Goal: Information Seeking & Learning: Learn about a topic

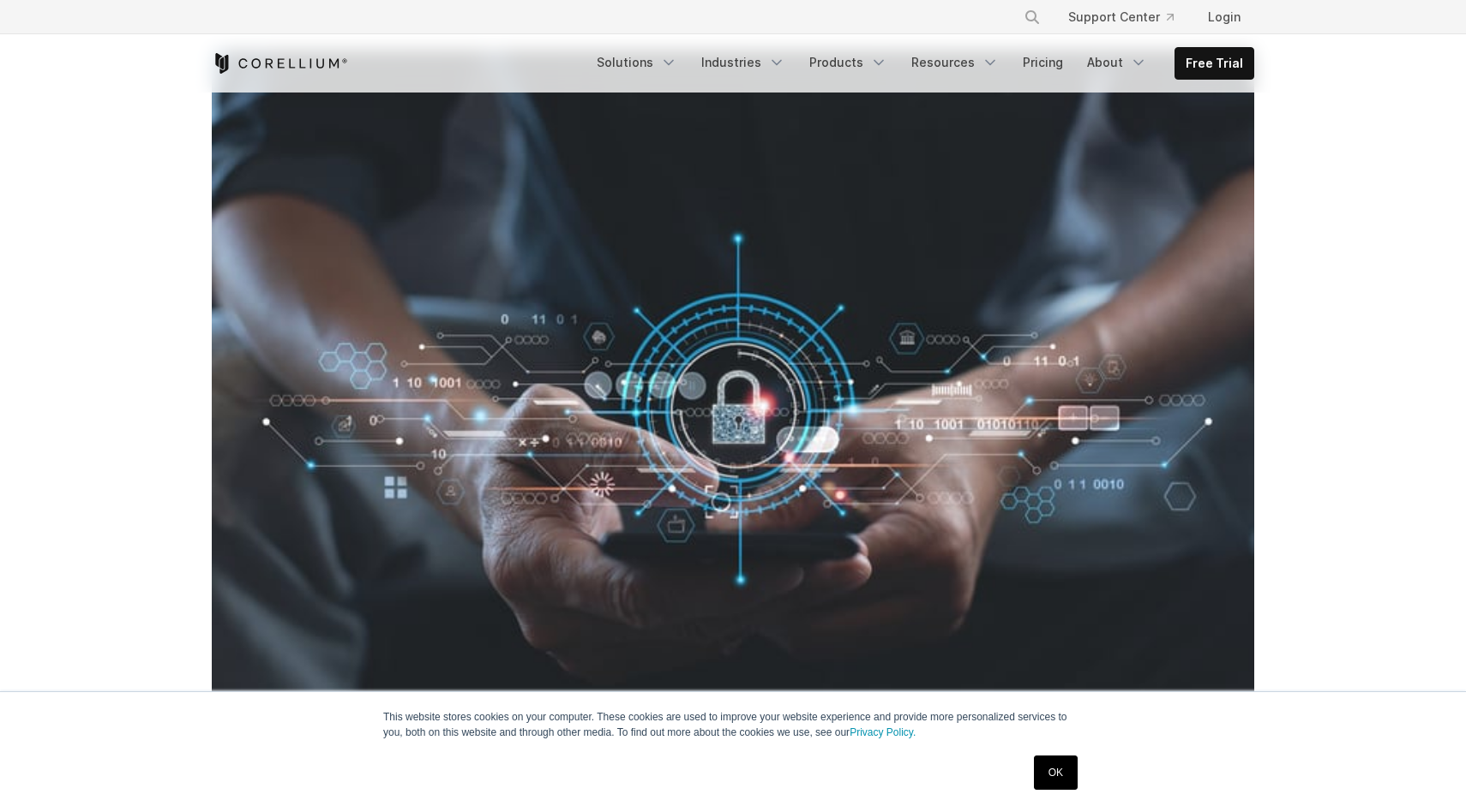
scroll to position [597, 0]
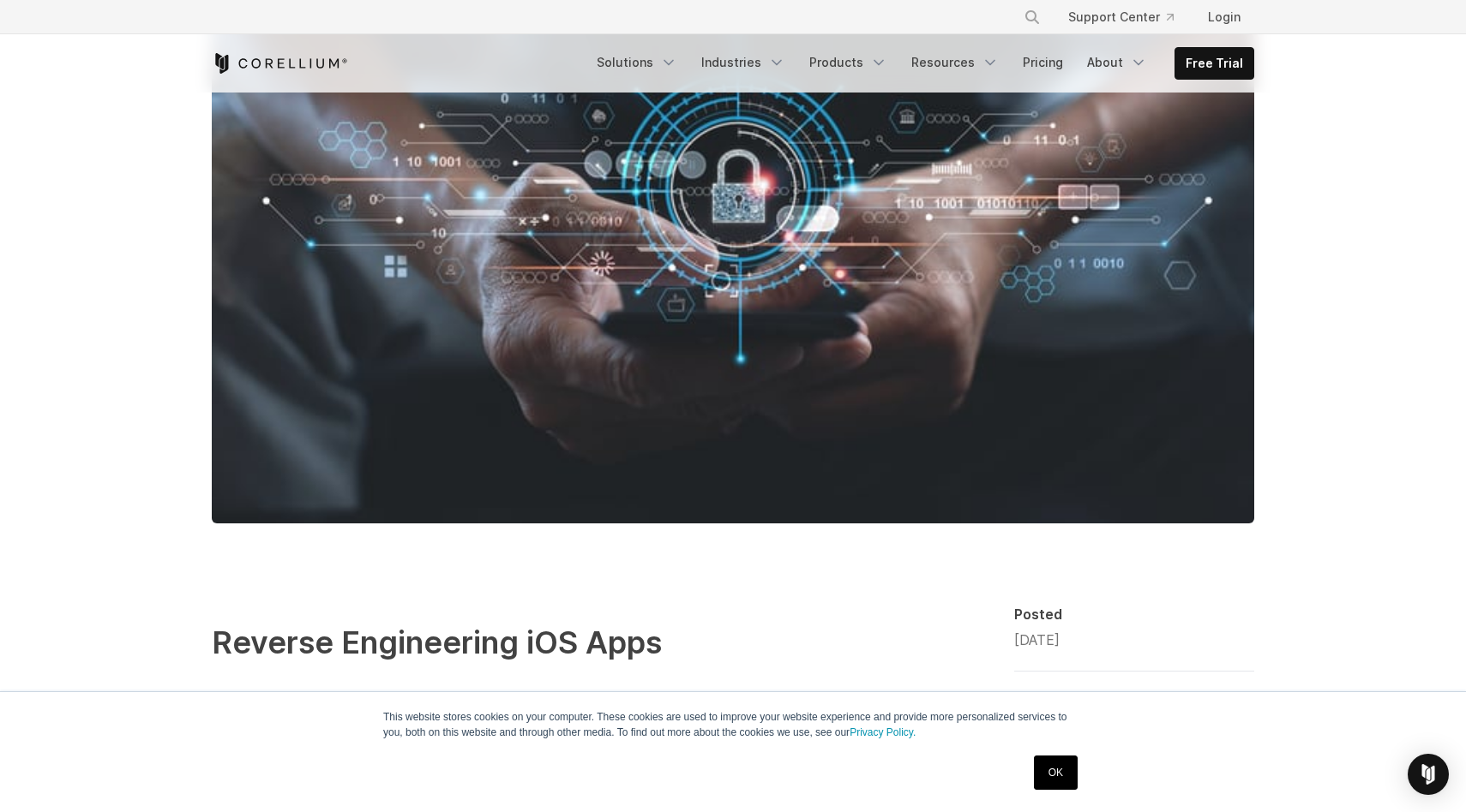
click at [1052, 782] on link "OK" at bounding box center [1056, 772] width 44 height 34
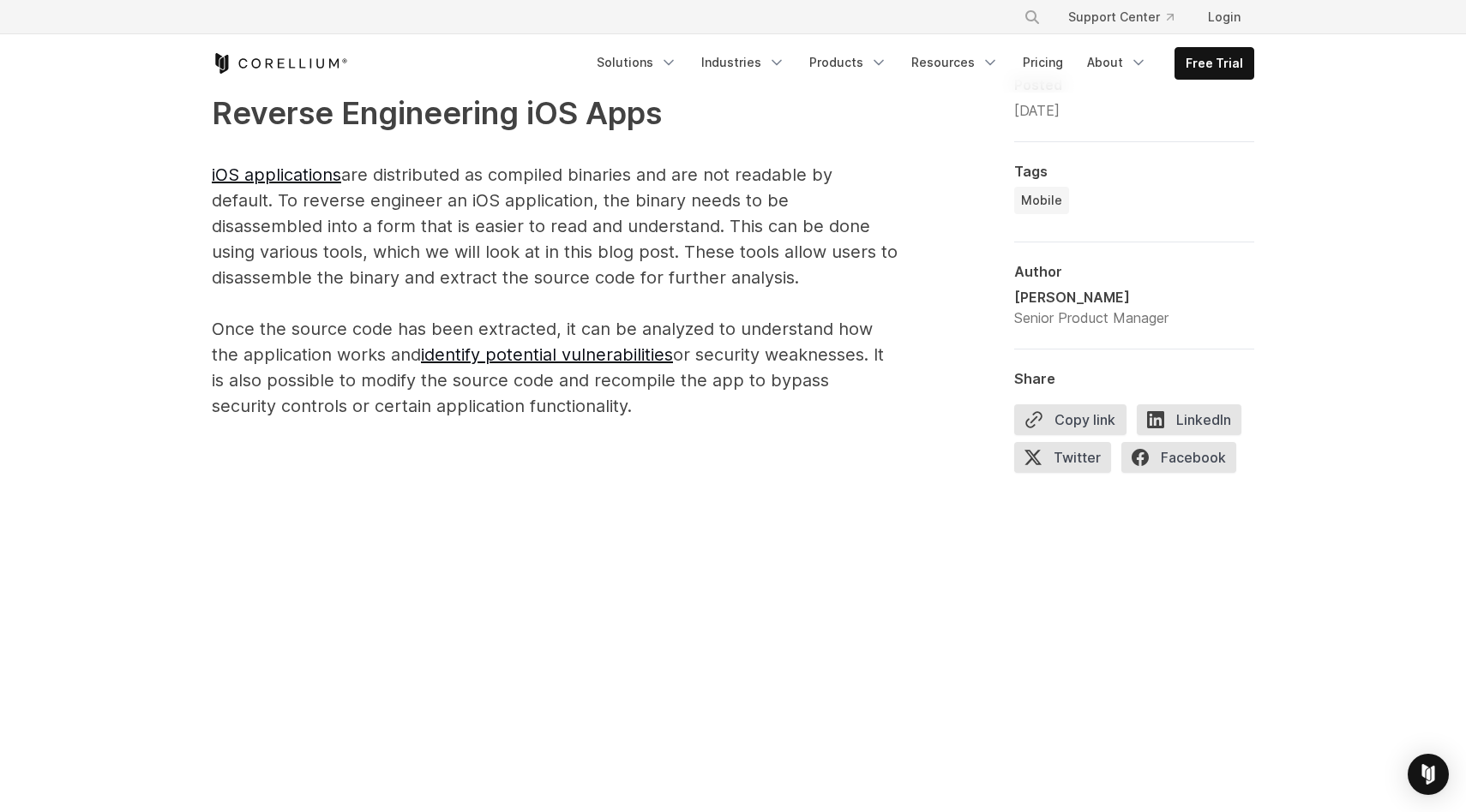
scroll to position [1155, 0]
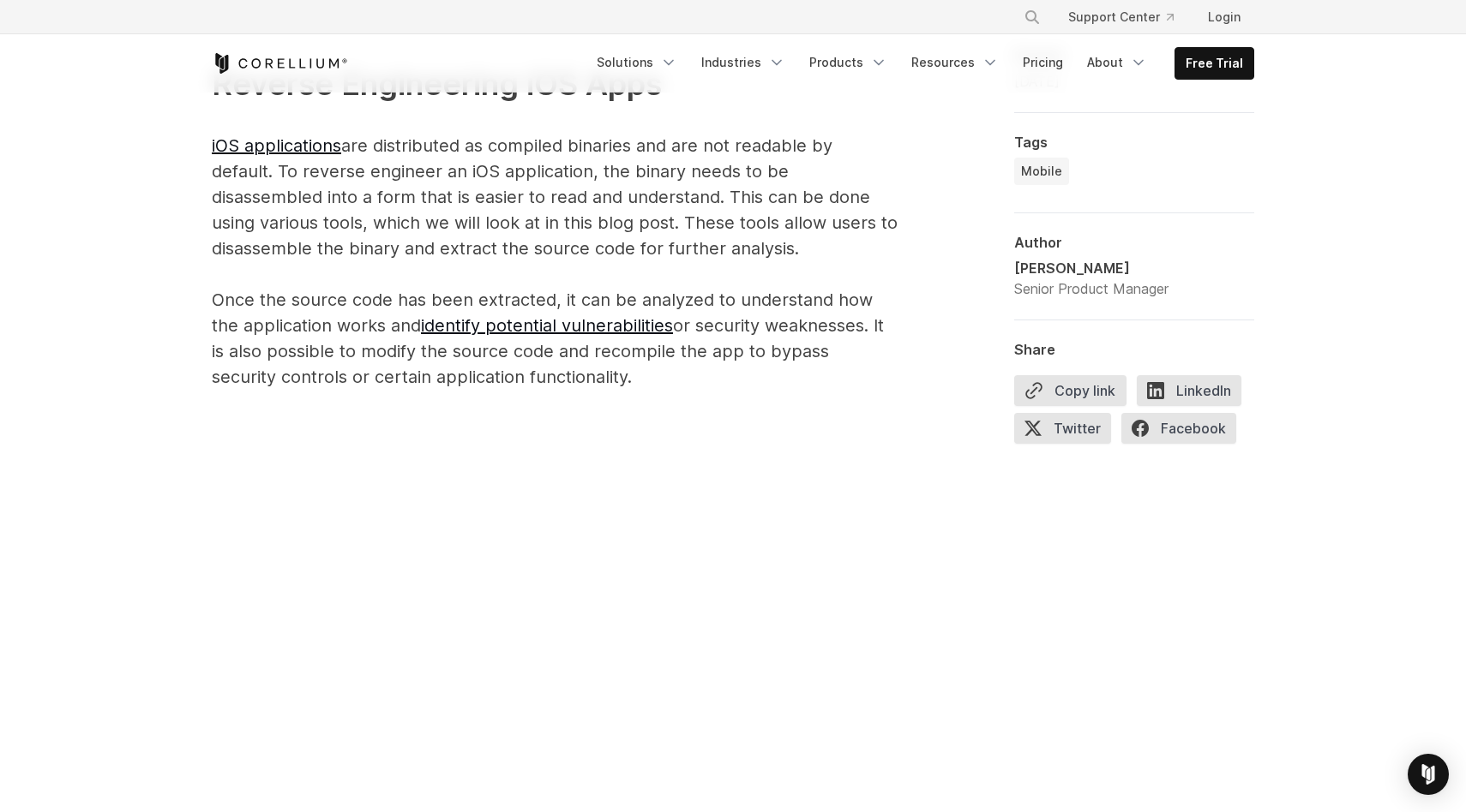
click at [561, 167] on p "Reverse Engineering iOS Apps iOS applications are distributed as compiled binar…" at bounding box center [555, 225] width 686 height 329
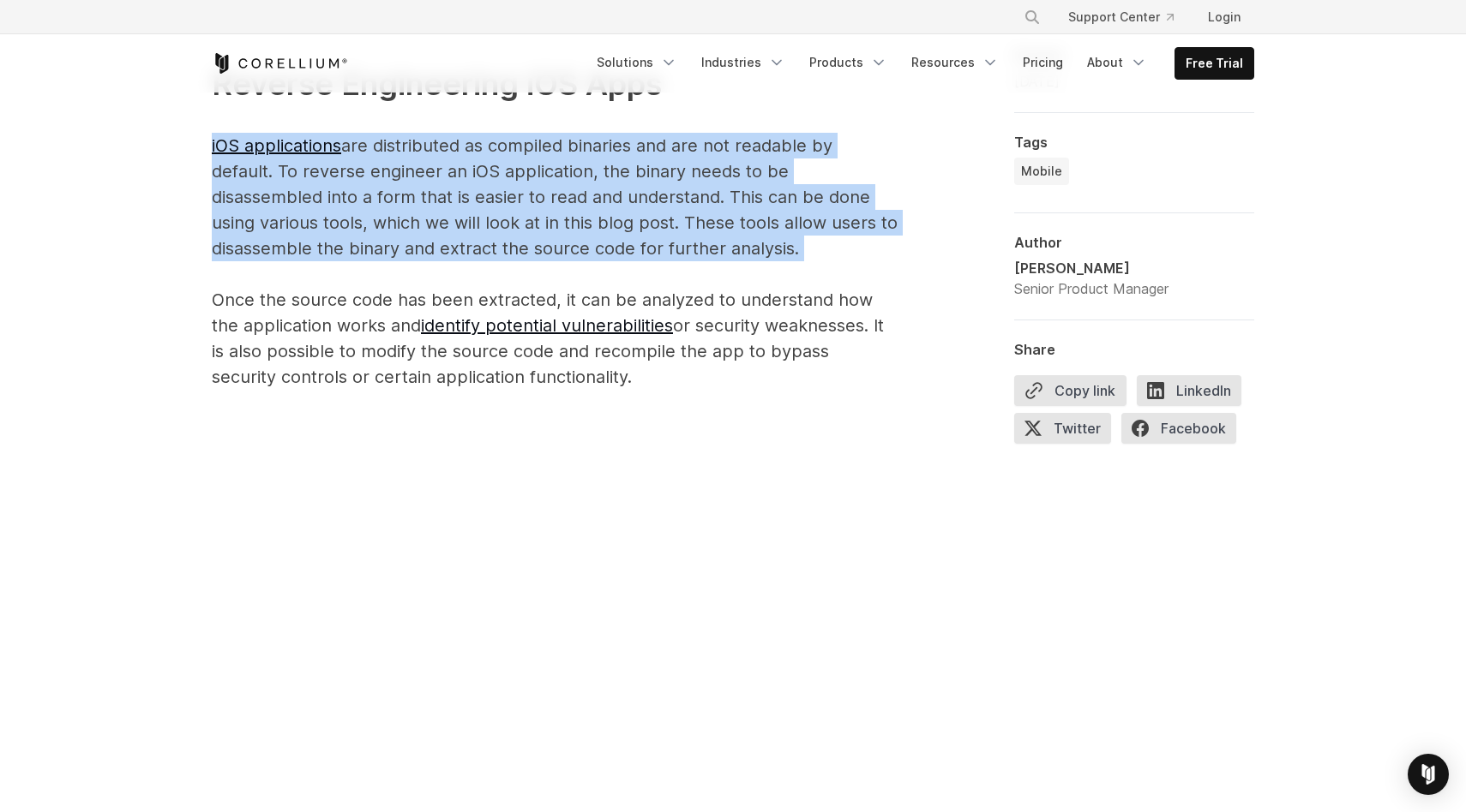
click at [561, 167] on p "Reverse Engineering iOS Apps iOS applications are distributed as compiled binar…" at bounding box center [555, 225] width 686 height 329
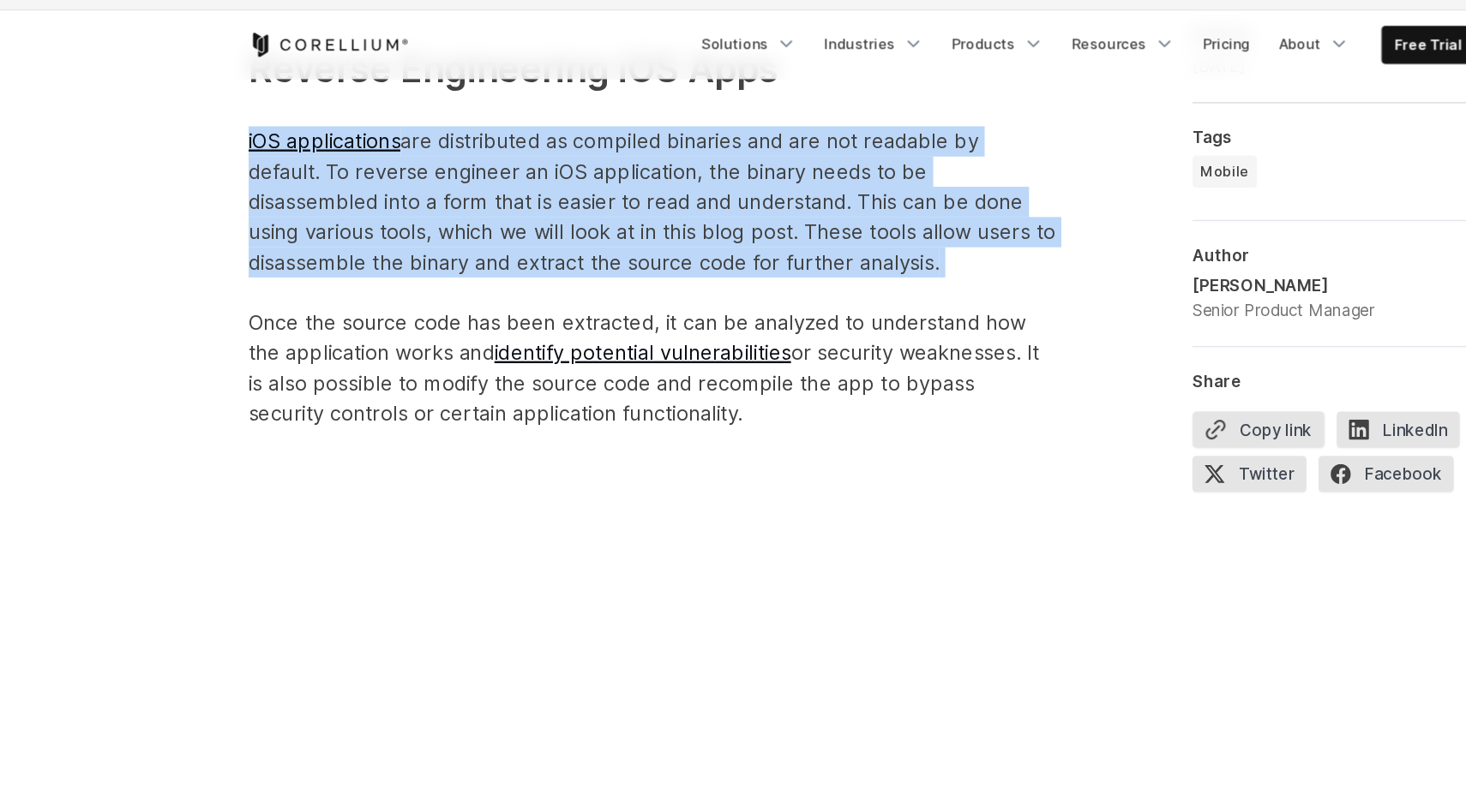
click at [476, 170] on p "Reverse Engineering iOS Apps iOS applications are distributed as compiled binar…" at bounding box center [555, 225] width 686 height 329
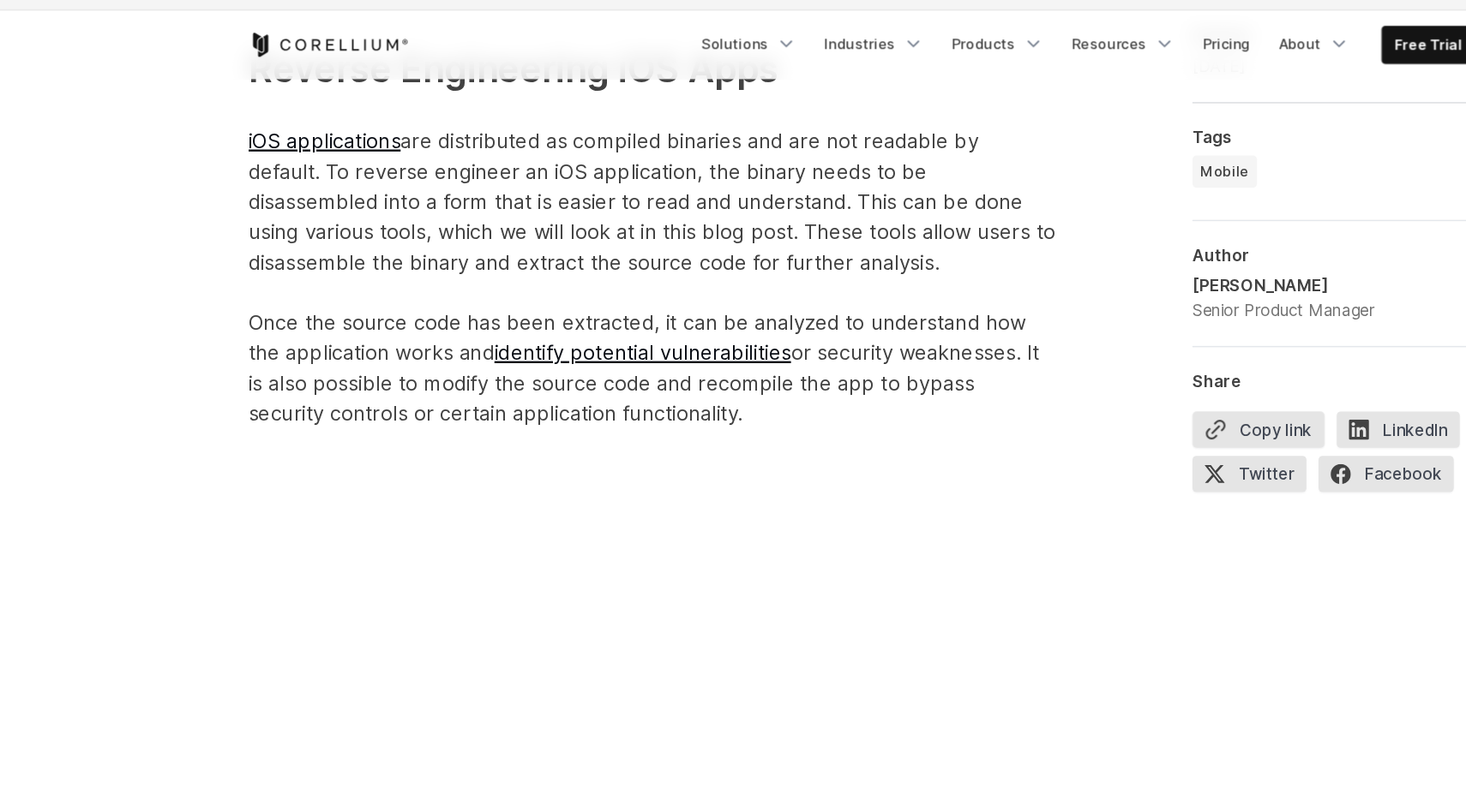
scroll to position [0, 0]
click at [476, 170] on p "Reverse Engineering iOS Apps iOS applications are distributed as compiled binar…" at bounding box center [555, 225] width 686 height 329
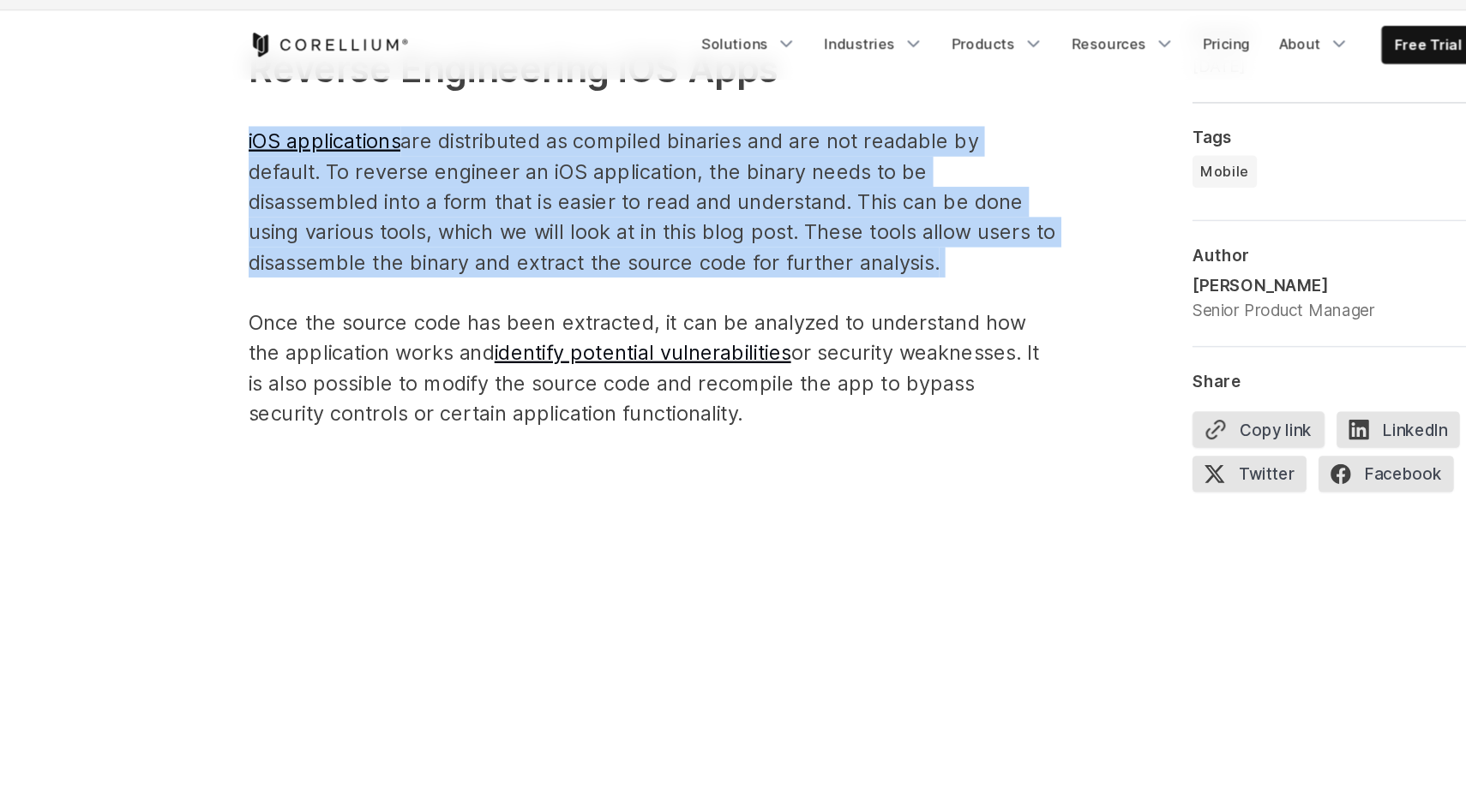
click at [476, 170] on p "Reverse Engineering iOS Apps iOS applications are distributed as compiled binar…" at bounding box center [555, 225] width 686 height 329
click at [548, 235] on p "Reverse Engineering iOS Apps iOS applications are distributed as compiled binar…" at bounding box center [555, 225] width 686 height 329
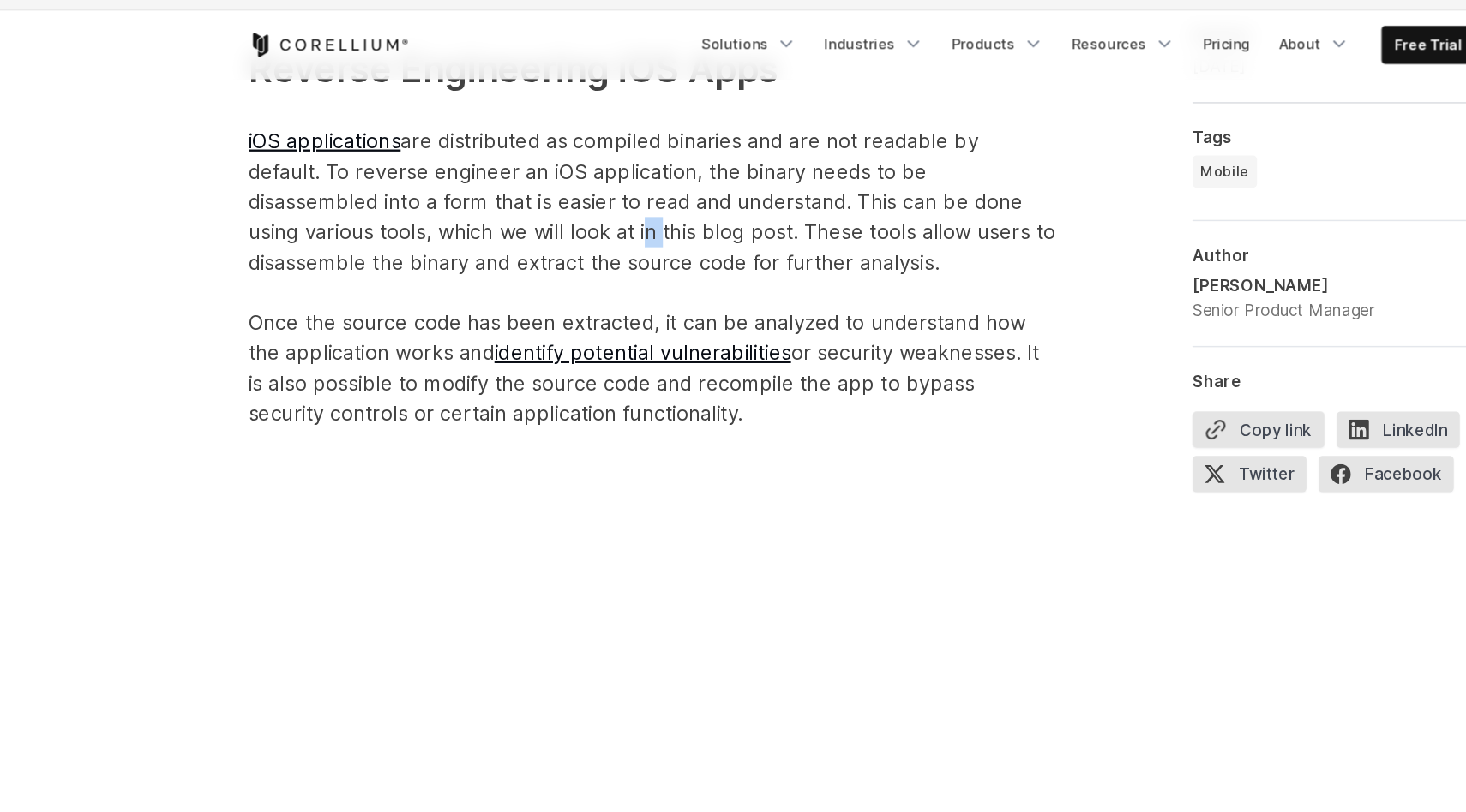
click at [548, 235] on p "Reverse Engineering iOS Apps iOS applications are distributed as compiled binar…" at bounding box center [555, 225] width 686 height 329
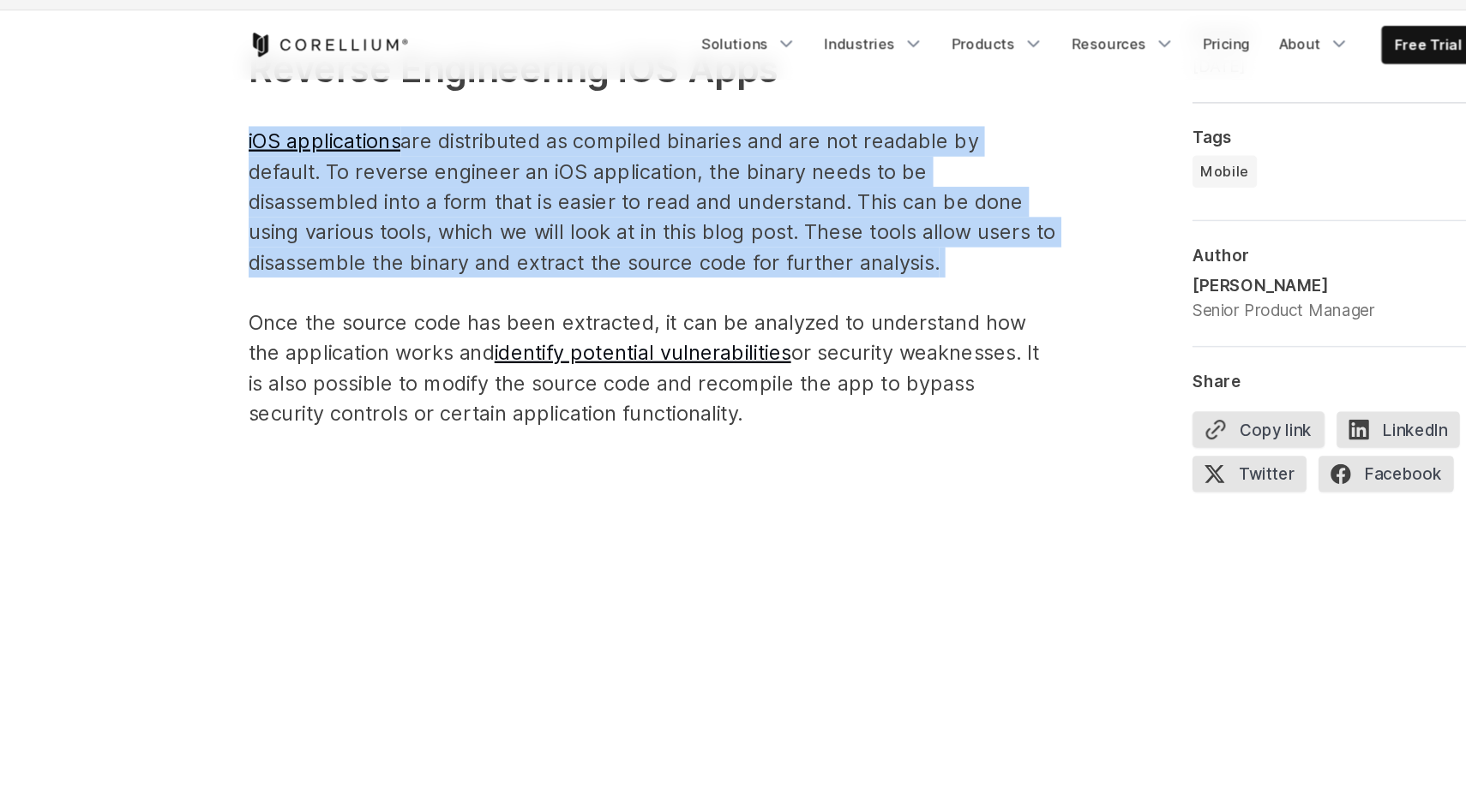
click at [548, 235] on p "Reverse Engineering iOS Apps iOS applications are distributed as compiled binar…" at bounding box center [555, 225] width 686 height 329
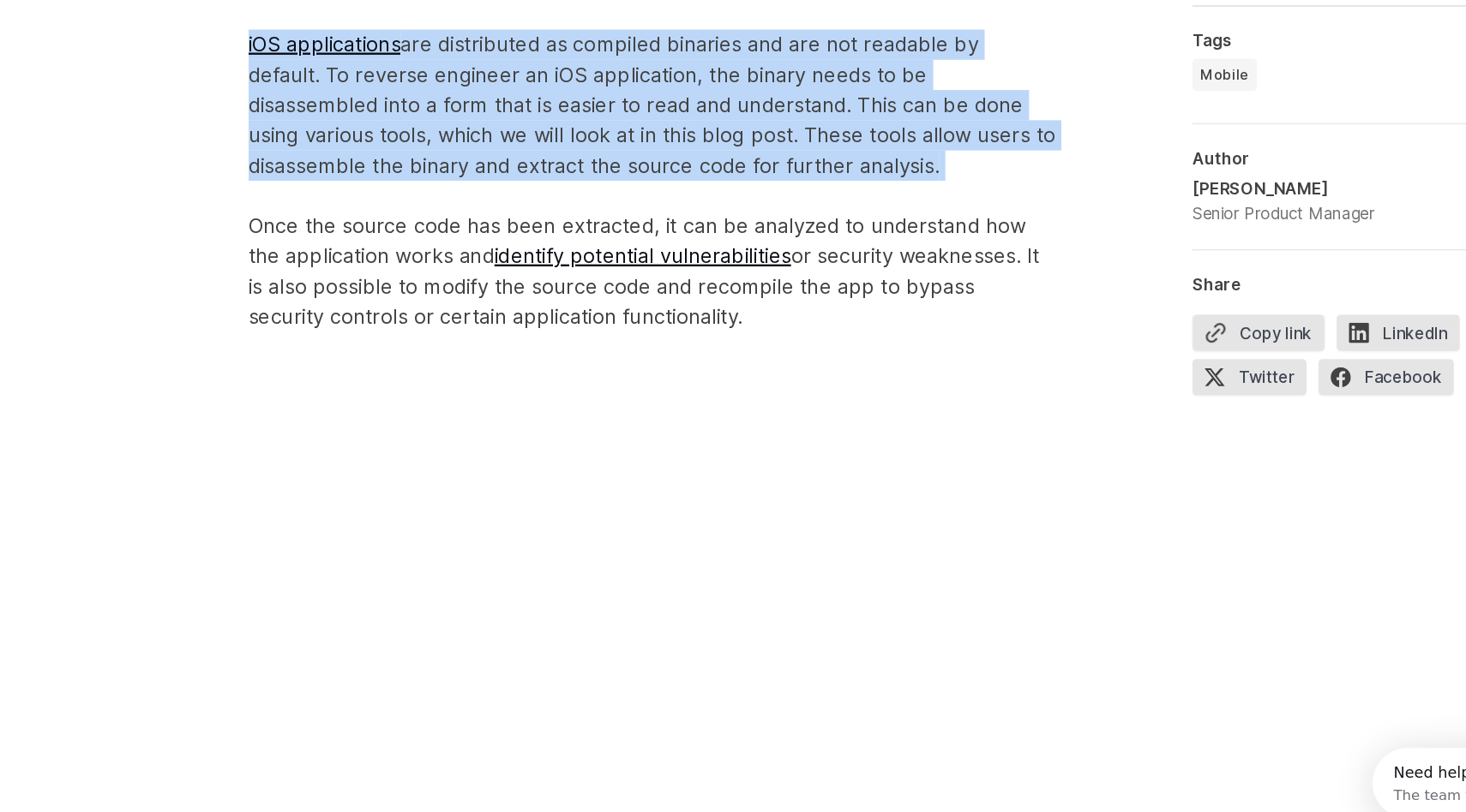
click at [656, 238] on p "Reverse Engineering iOS Apps iOS applications are distributed as compiled binar…" at bounding box center [555, 225] width 686 height 329
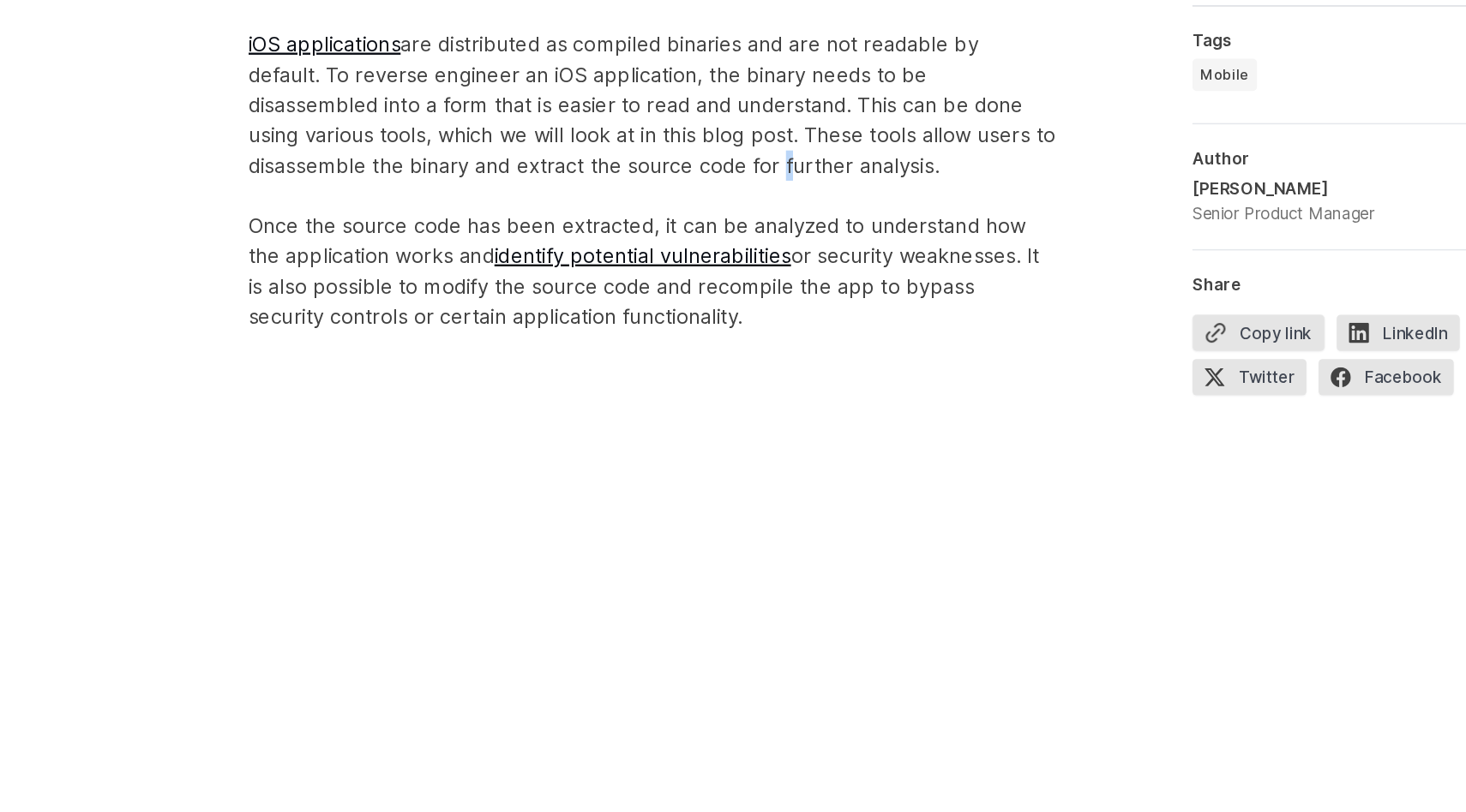
click at [656, 238] on p "Reverse Engineering iOS Apps iOS applications are distributed as compiled binar…" at bounding box center [555, 225] width 686 height 329
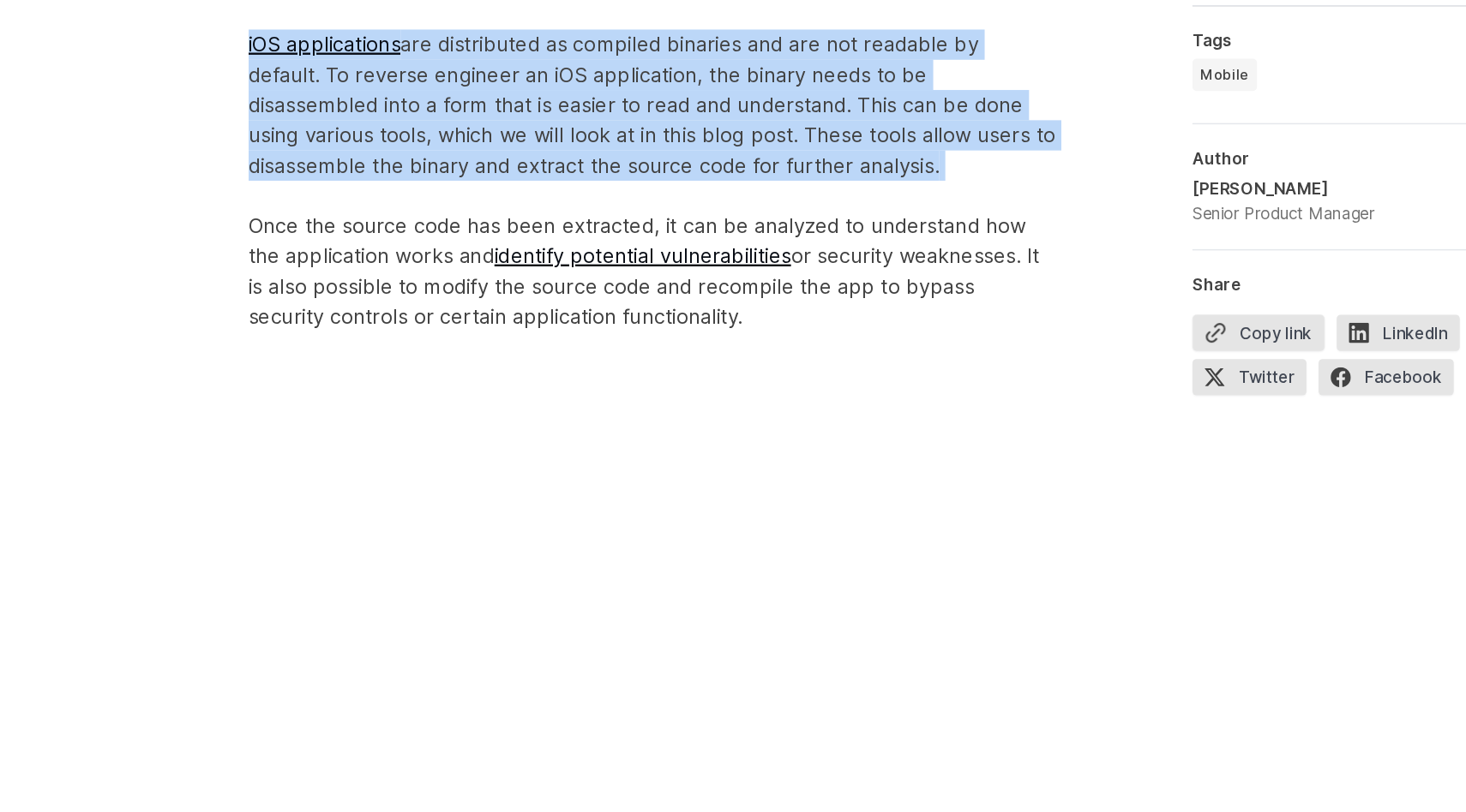
click at [656, 238] on p "Reverse Engineering iOS Apps iOS applications are distributed as compiled binar…" at bounding box center [555, 225] width 686 height 329
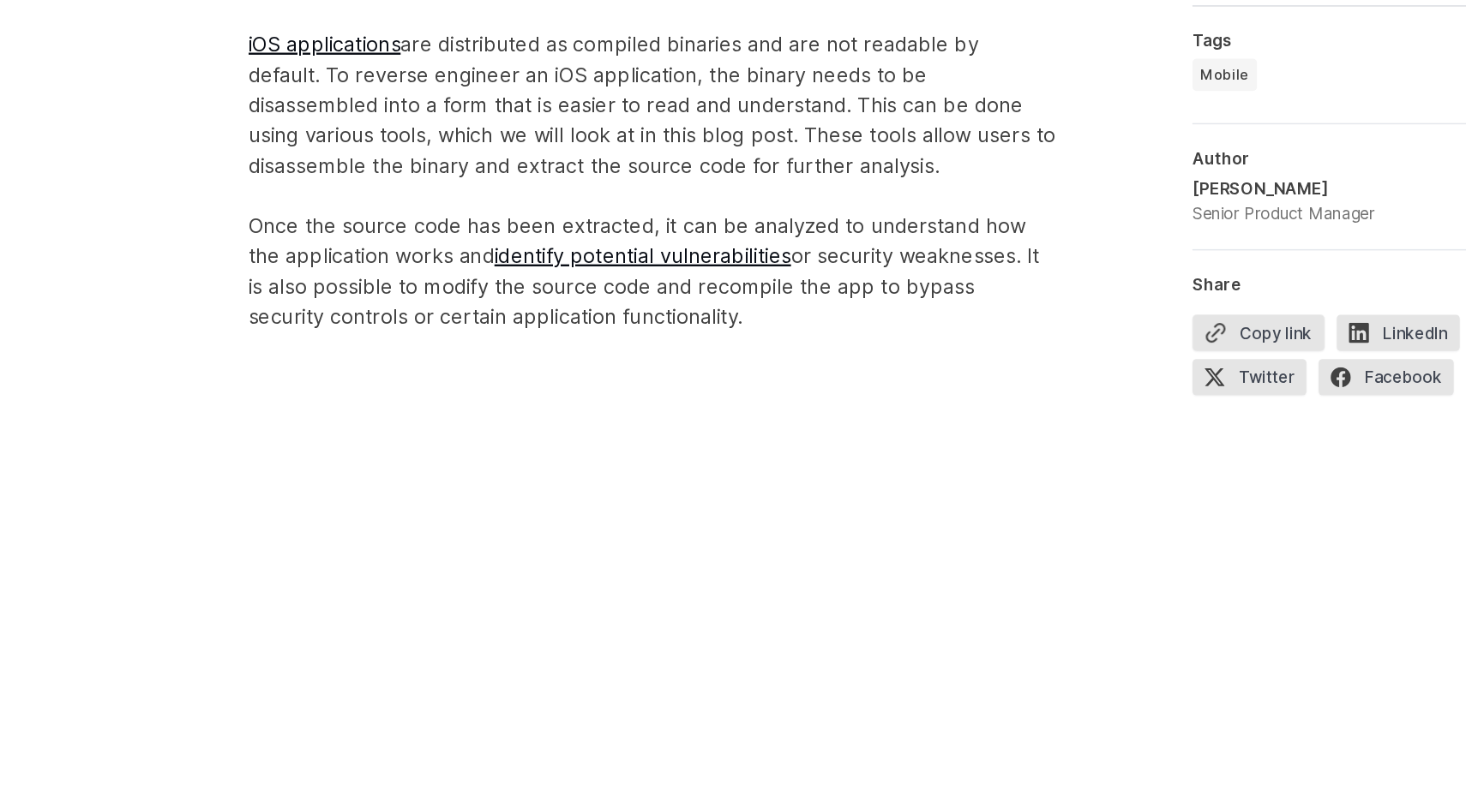
click at [752, 301] on p "Reverse Engineering iOS Apps iOS applications are distributed as compiled binar…" at bounding box center [555, 225] width 686 height 329
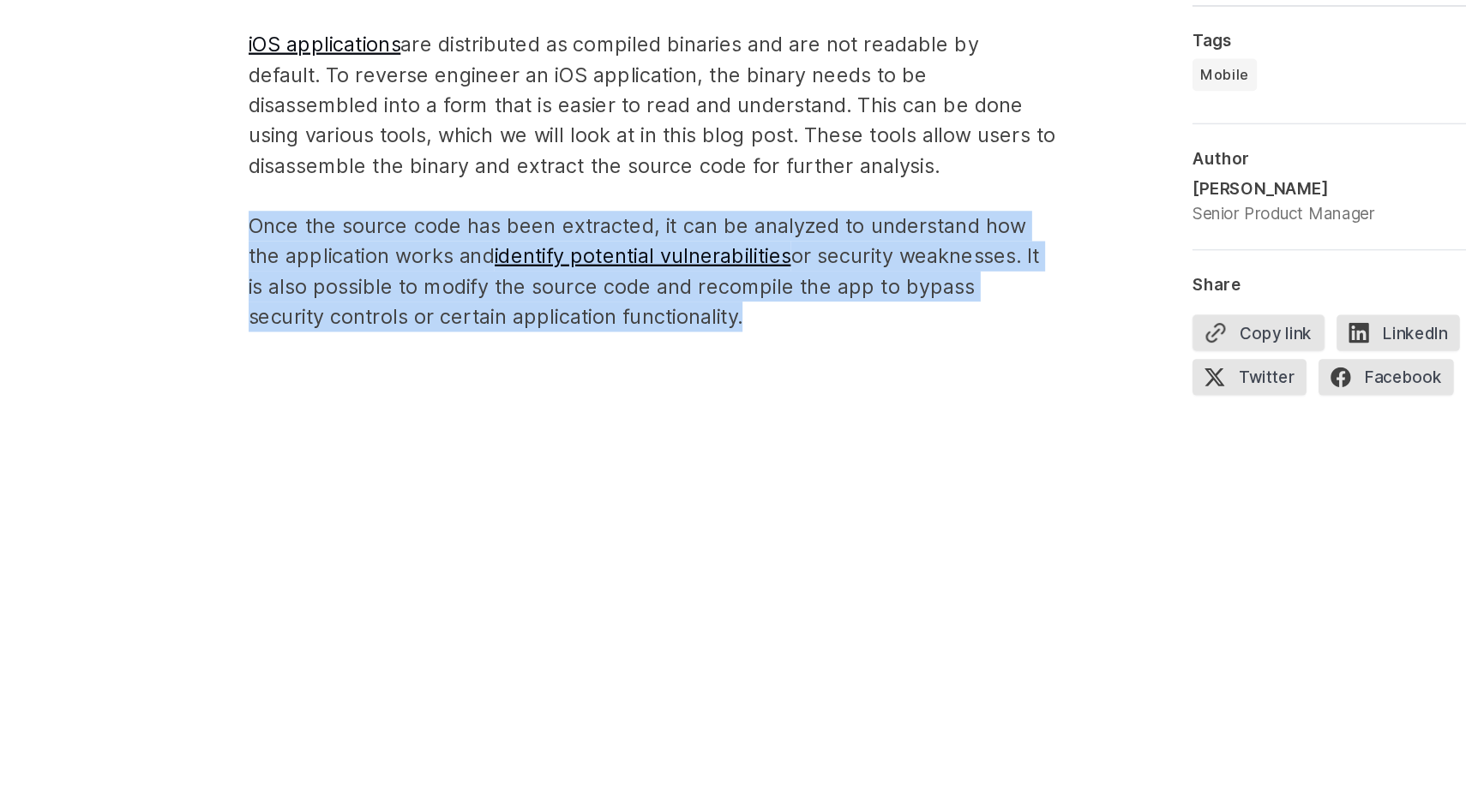
click at [752, 301] on p "Reverse Engineering iOS Apps iOS applications are distributed as compiled binar…" at bounding box center [555, 225] width 686 height 329
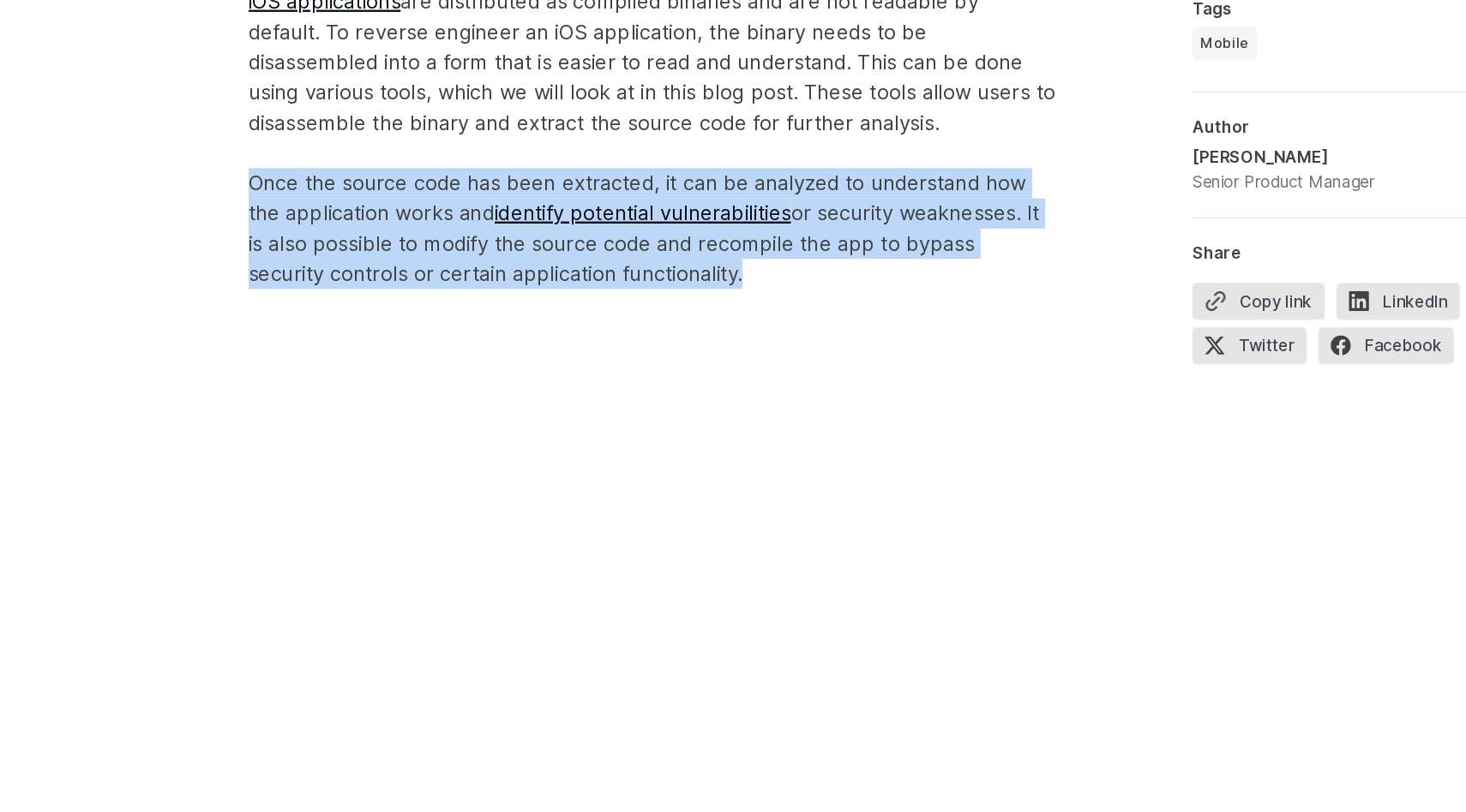
click at [752, 314] on p "Reverse Engineering iOS Apps iOS applications are distributed as compiled binar…" at bounding box center [555, 202] width 686 height 329
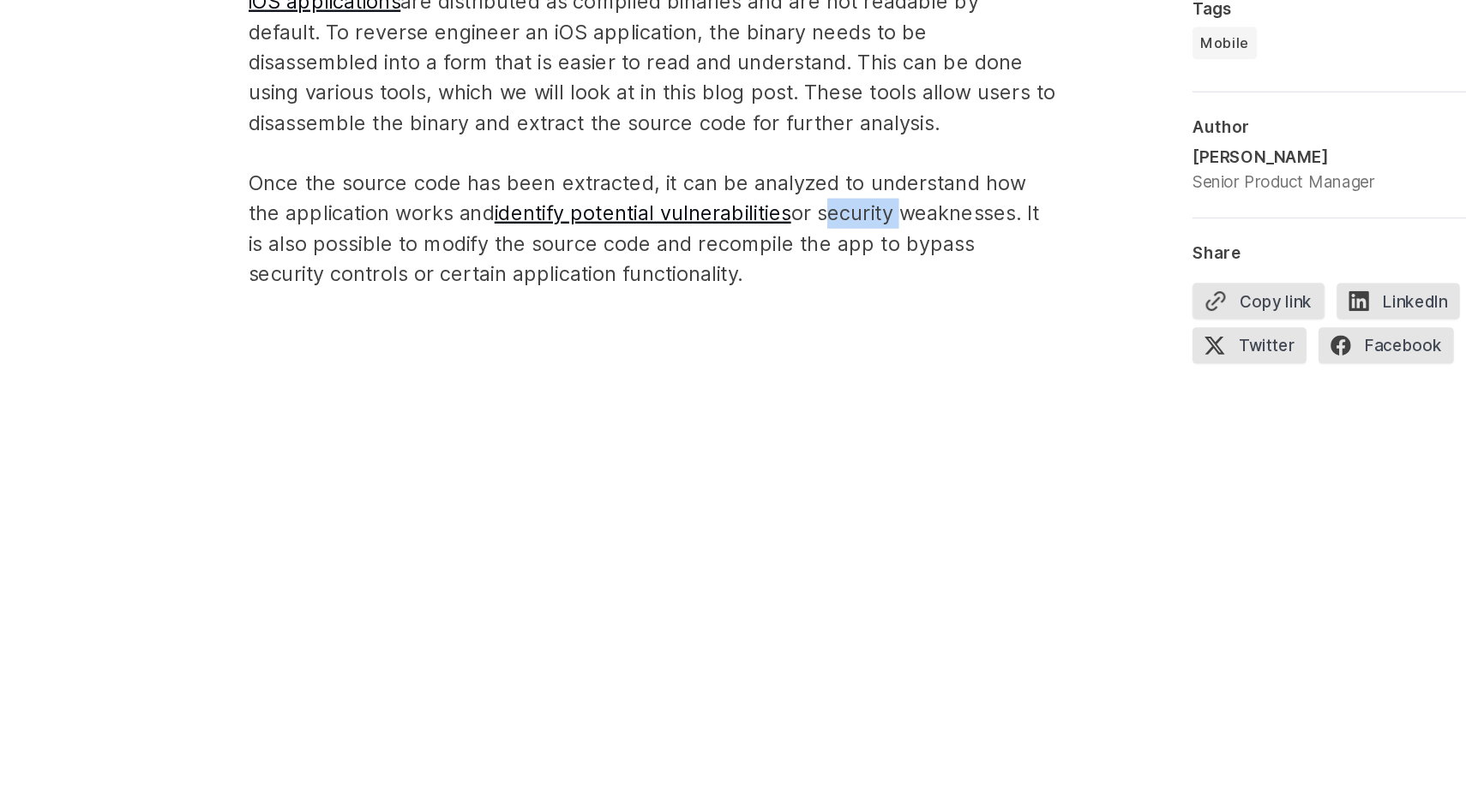
click at [752, 314] on p "Reverse Engineering iOS Apps iOS applications are distributed as compiled binar…" at bounding box center [555, 202] width 686 height 329
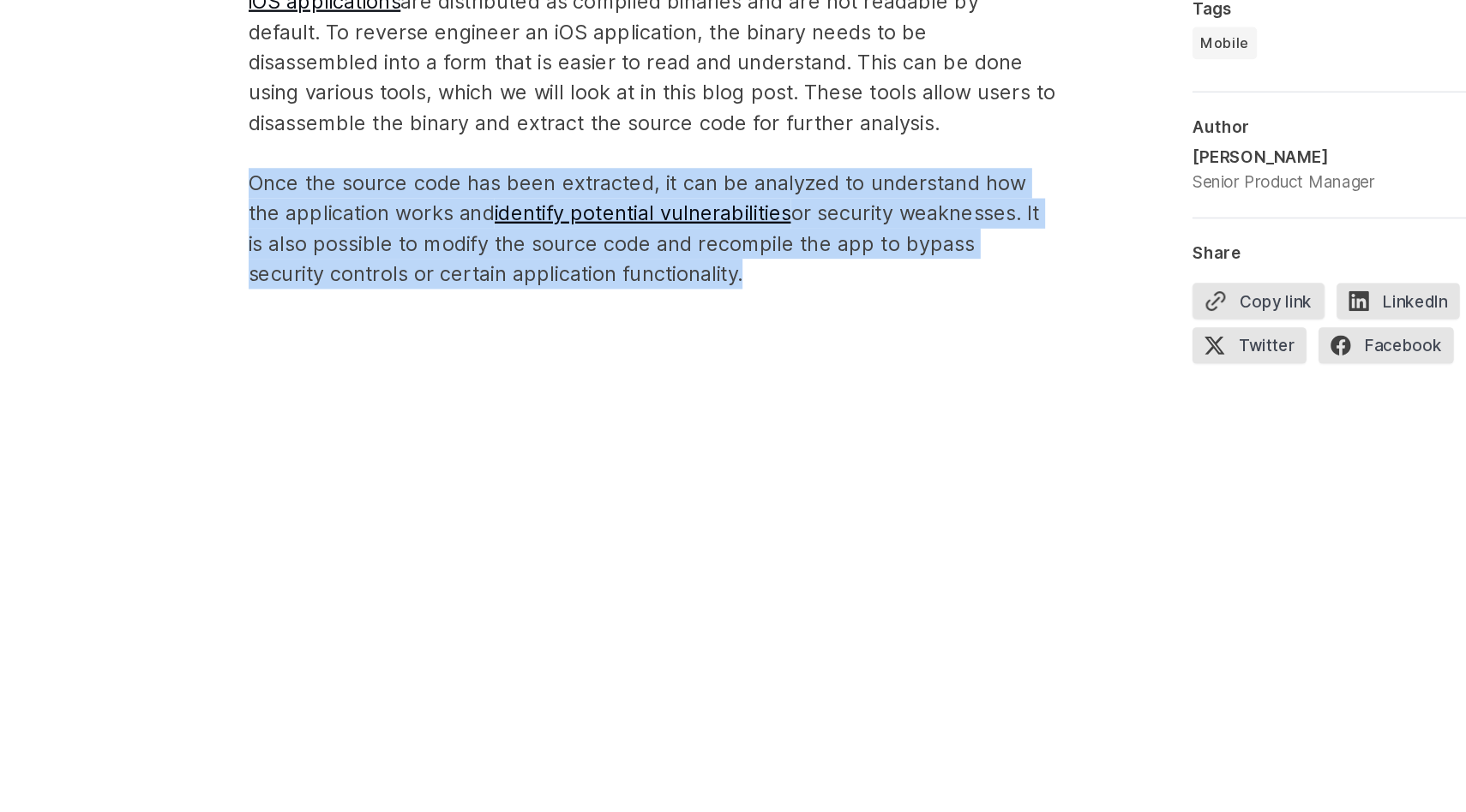
click at [752, 314] on p "Reverse Engineering iOS Apps iOS applications are distributed as compiled binar…" at bounding box center [555, 202] width 686 height 329
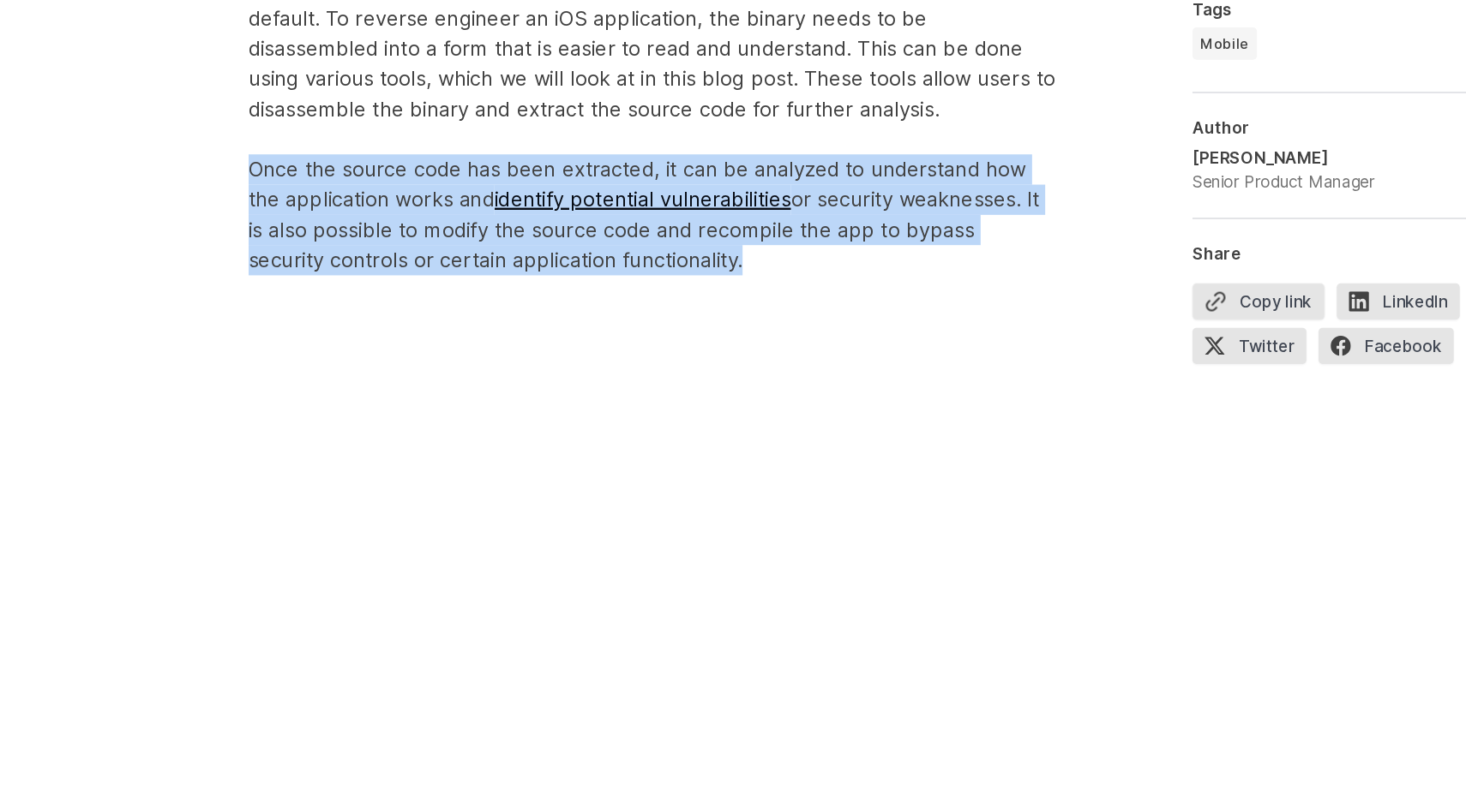
click at [752, 314] on p "Reverse Engineering iOS Apps iOS applications are distributed as compiled binar…" at bounding box center [555, 190] width 686 height 329
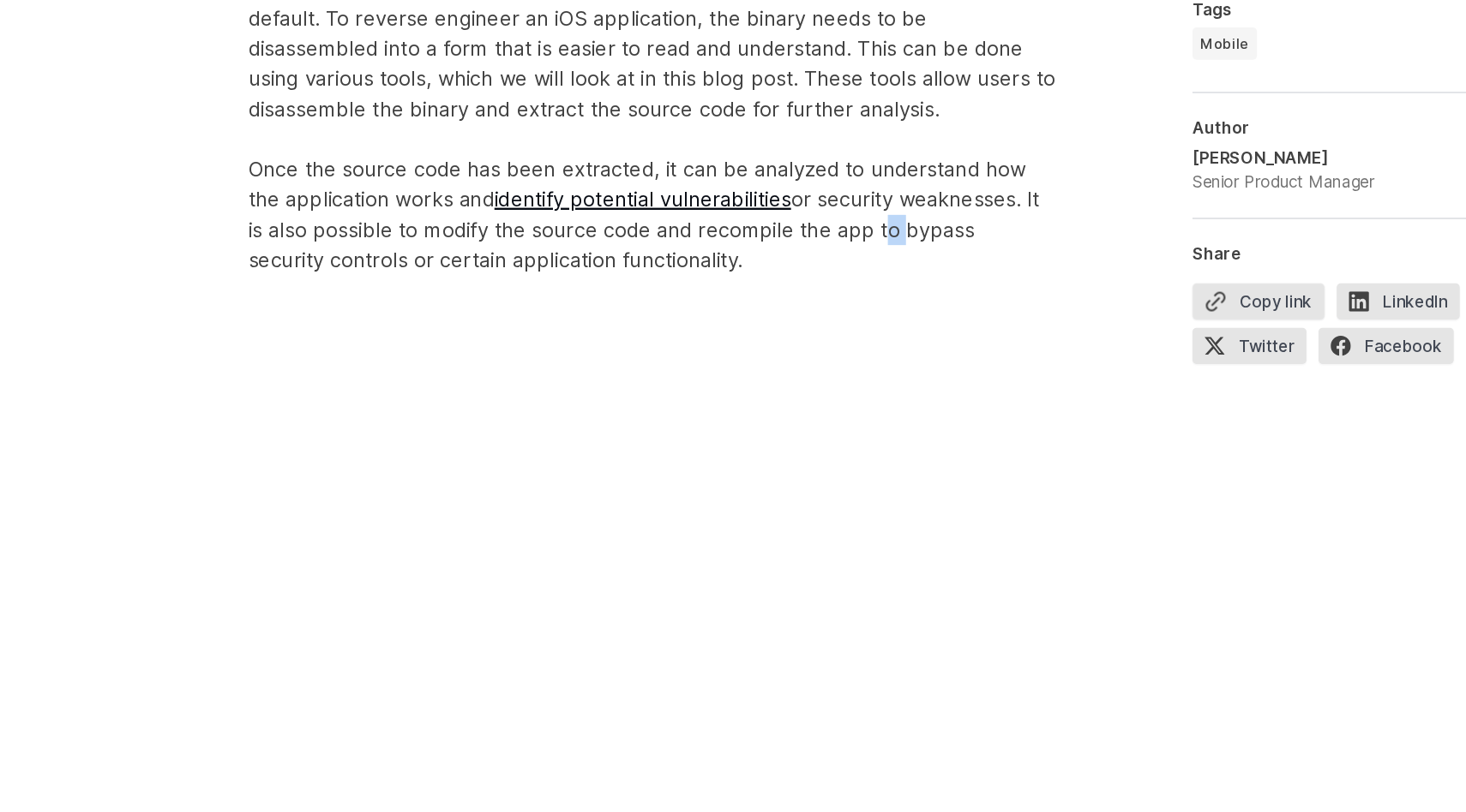
click at [752, 314] on p "Reverse Engineering iOS Apps iOS applications are distributed as compiled binar…" at bounding box center [555, 190] width 686 height 329
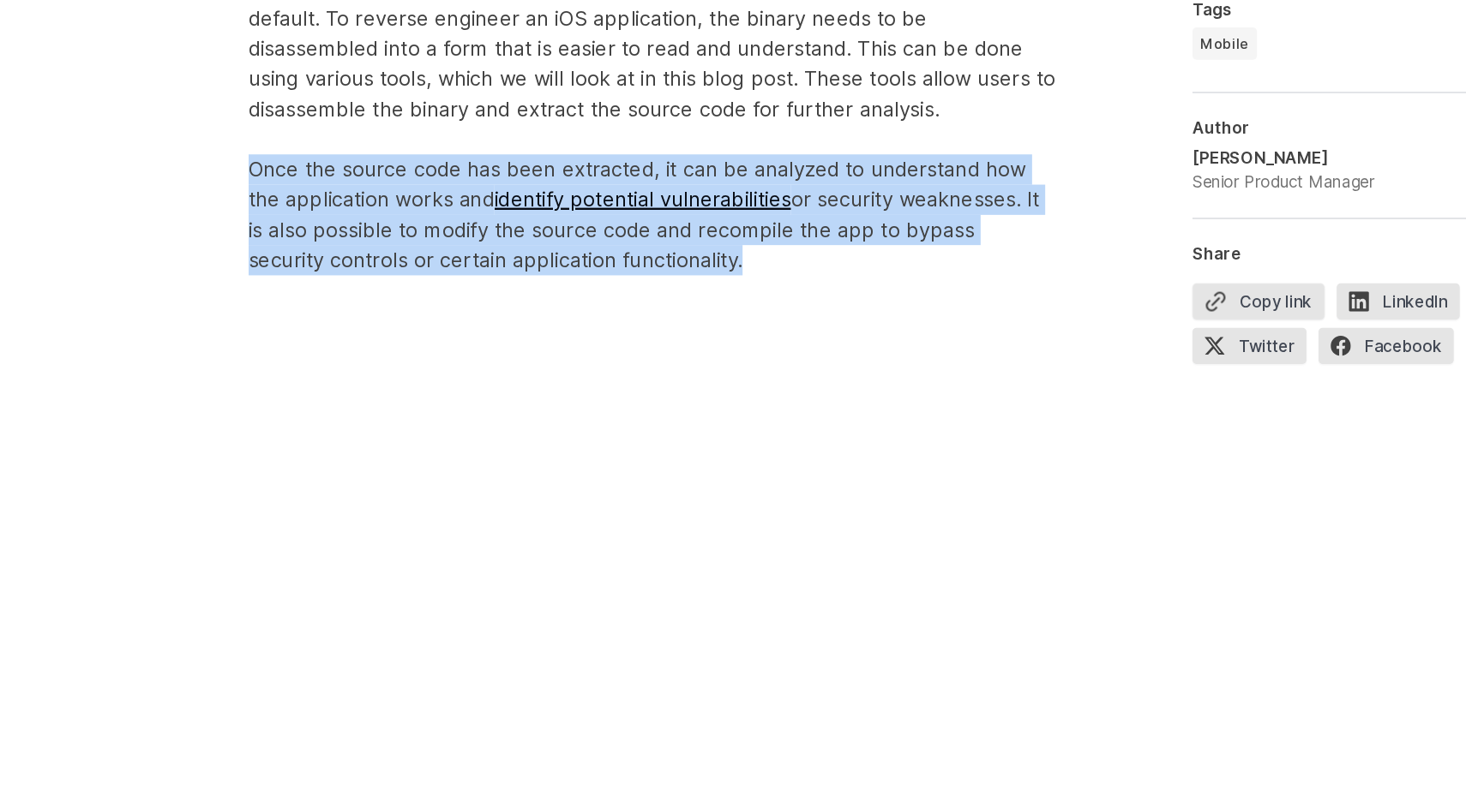
click at [752, 314] on p "Reverse Engineering iOS Apps iOS applications are distributed as compiled binar…" at bounding box center [555, 190] width 686 height 329
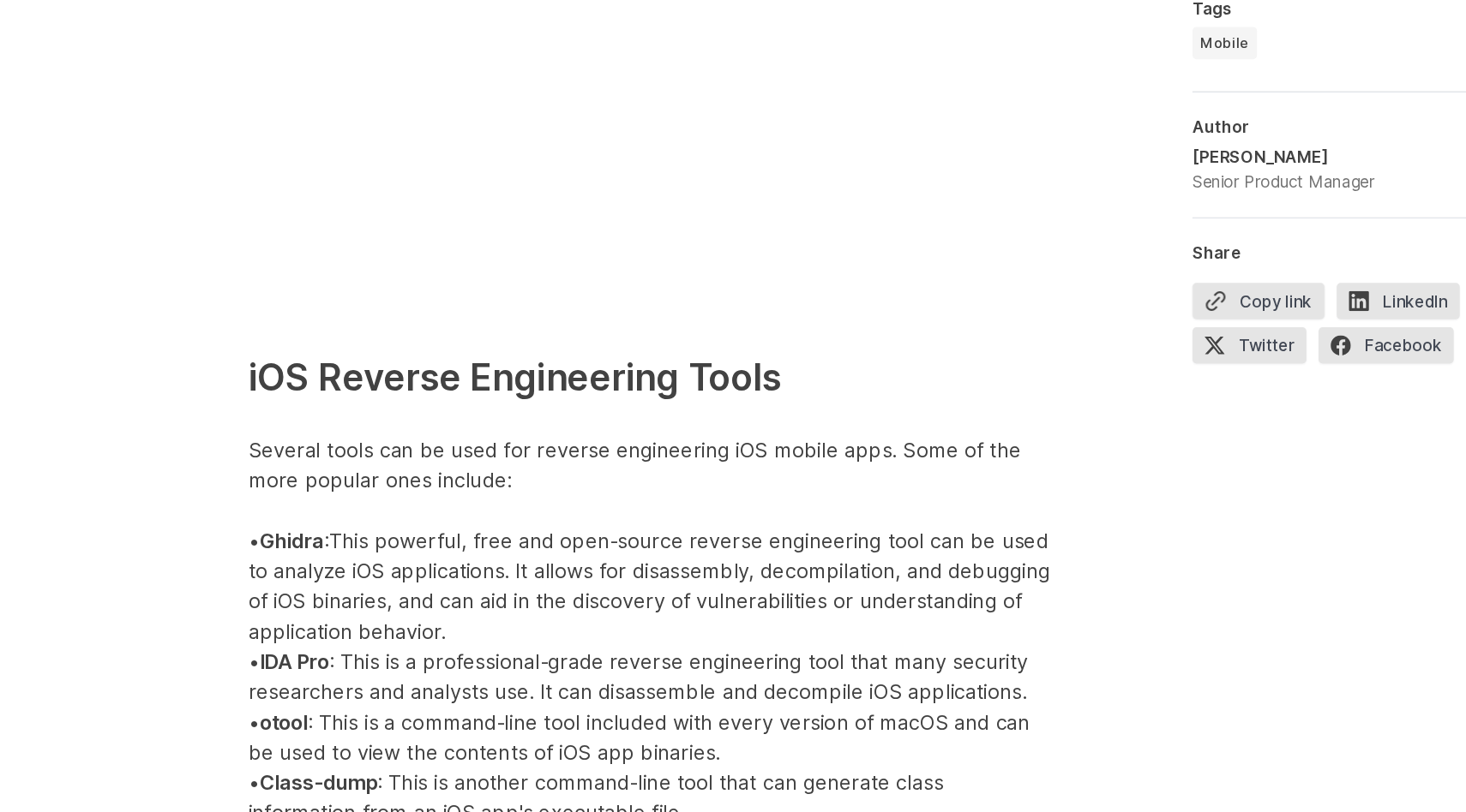
scroll to position [1829, 0]
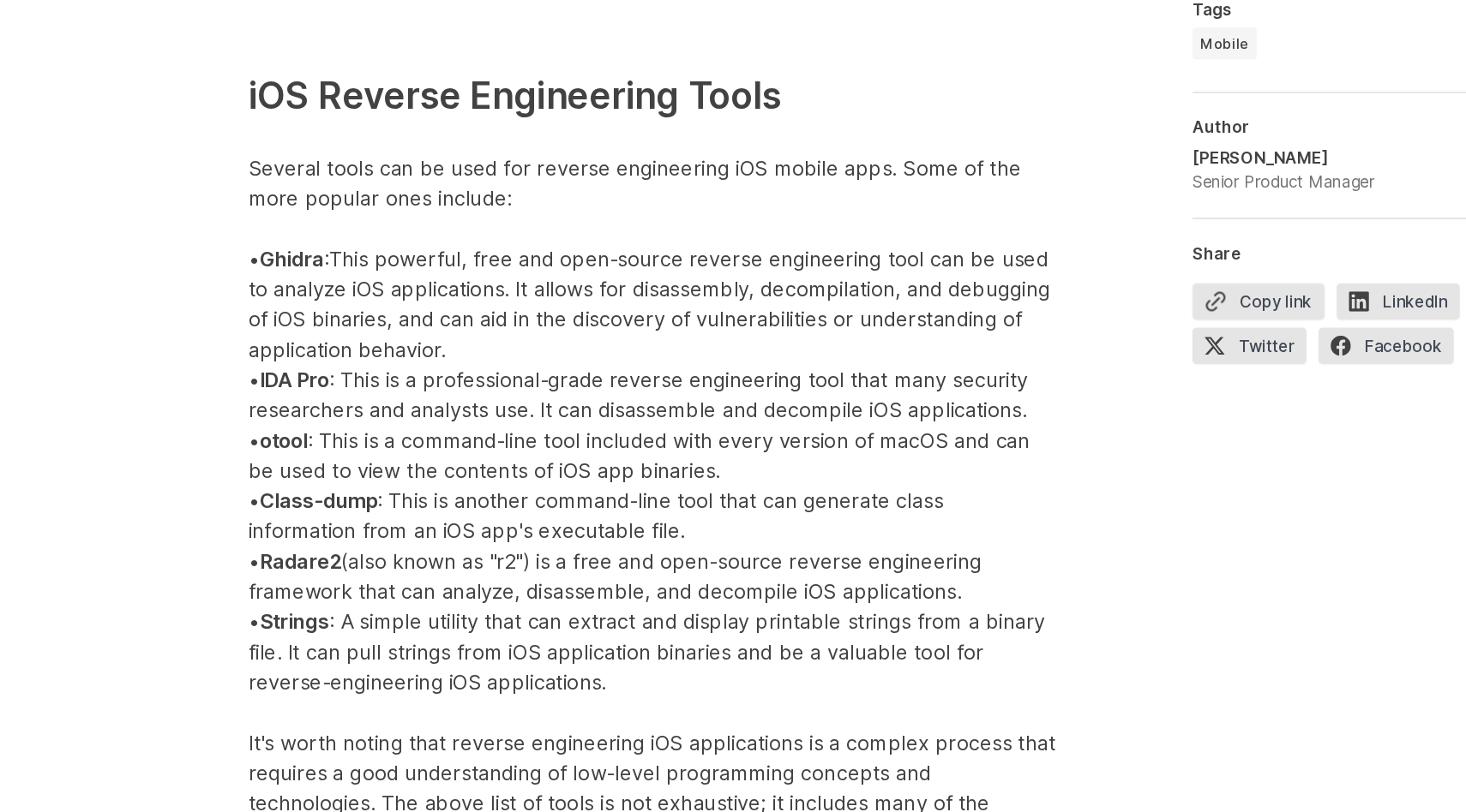
click at [415, 366] on p "iOS Reverse Engineering Tools Several tools can be used for reverse engineering…" at bounding box center [555, 701] width 686 height 1146
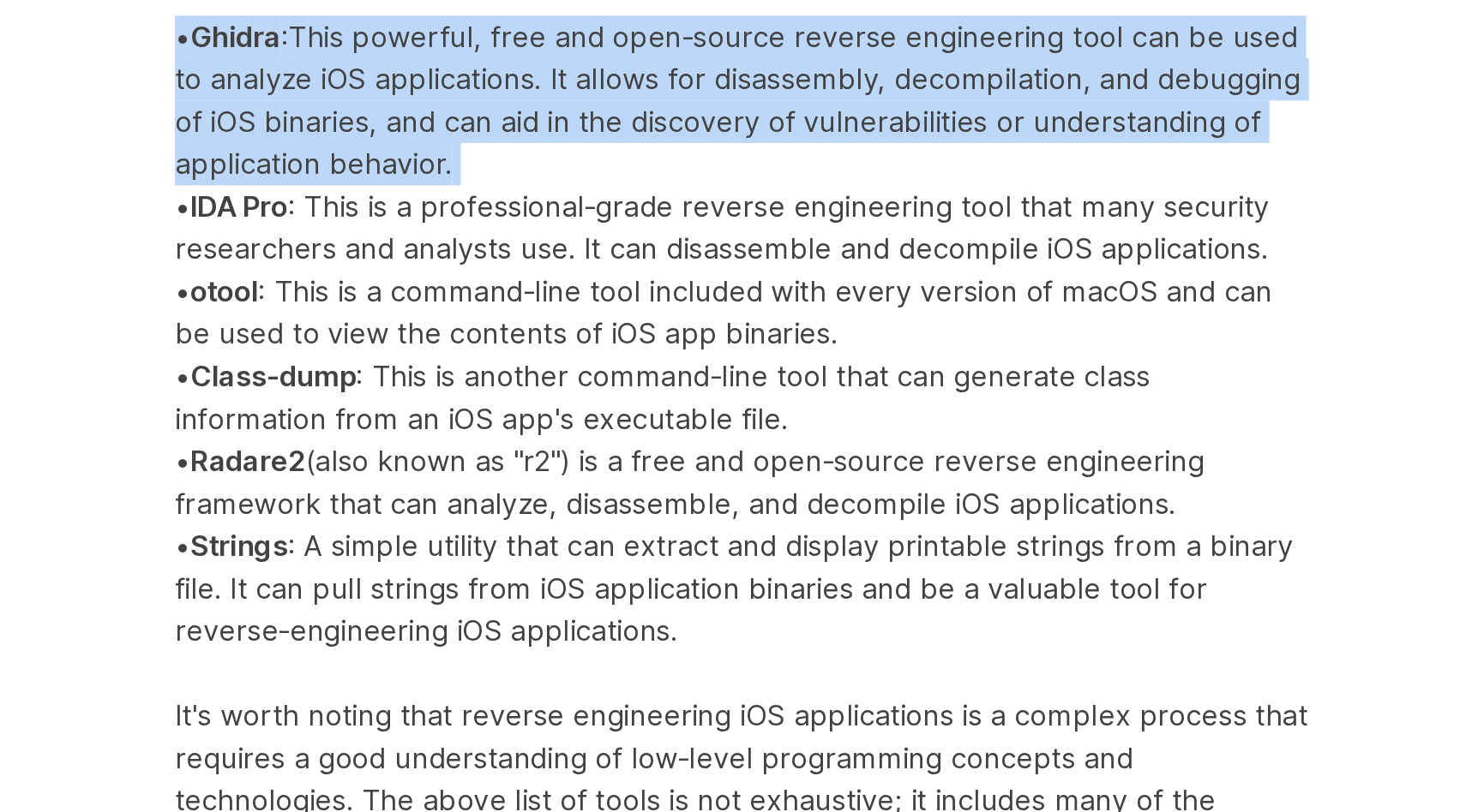
scroll to position [1839, 0]
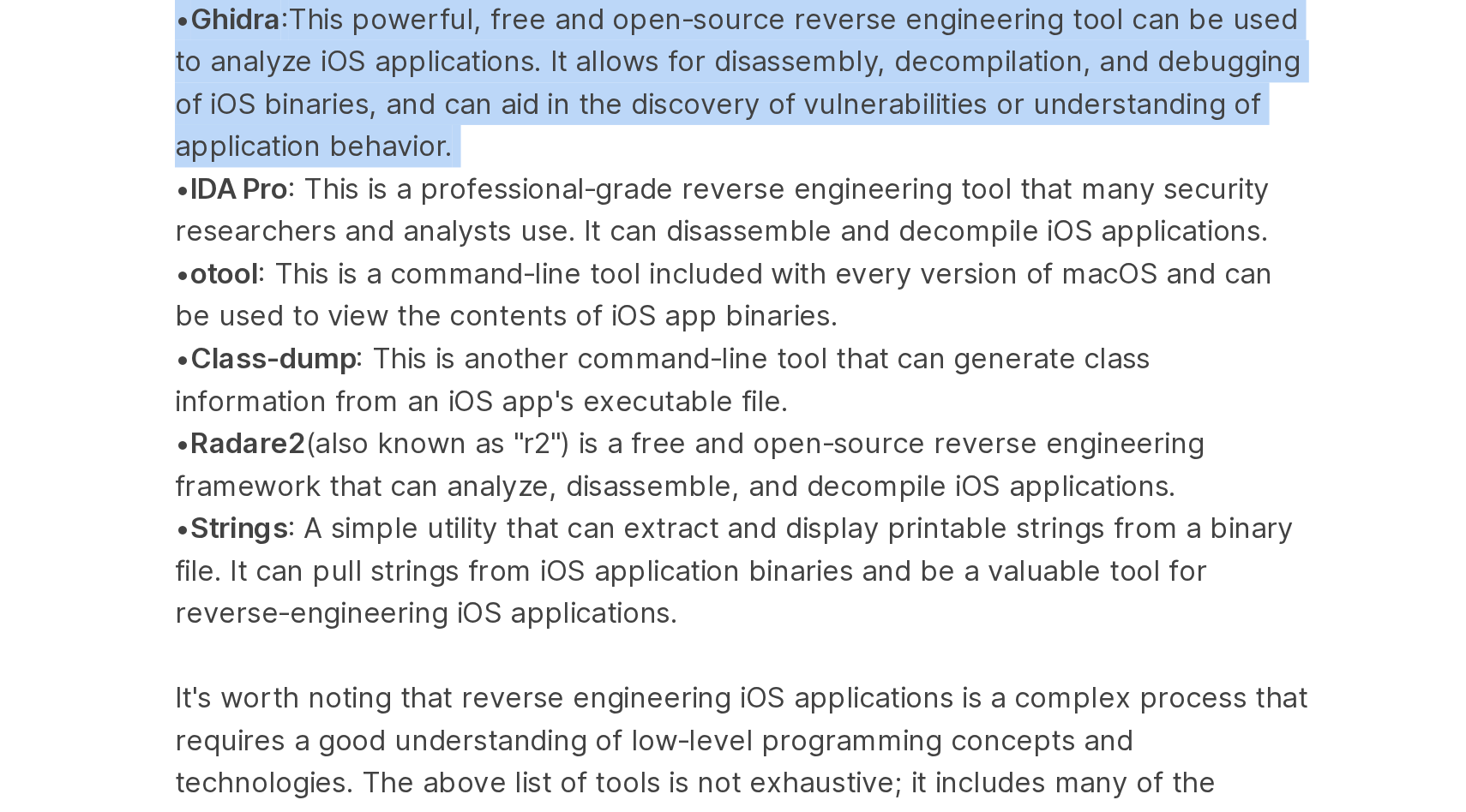
click at [301, 505] on p "iOS Reverse Engineering Tools Several tools can be used for reverse engineering…" at bounding box center [555, 692] width 686 height 1146
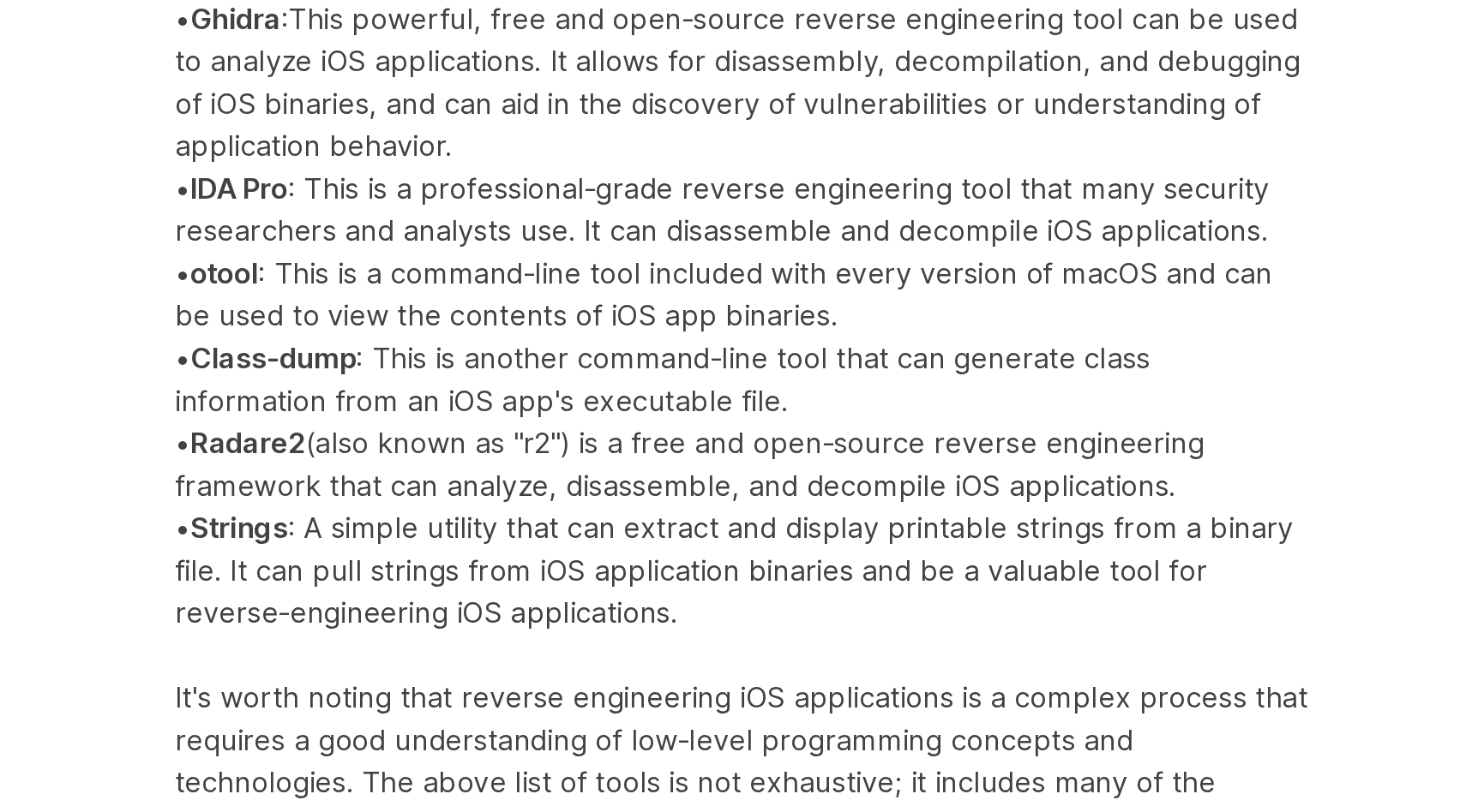
click at [301, 505] on p "iOS Reverse Engineering Tools Several tools can be used for reverse engineering…" at bounding box center [555, 692] width 686 height 1146
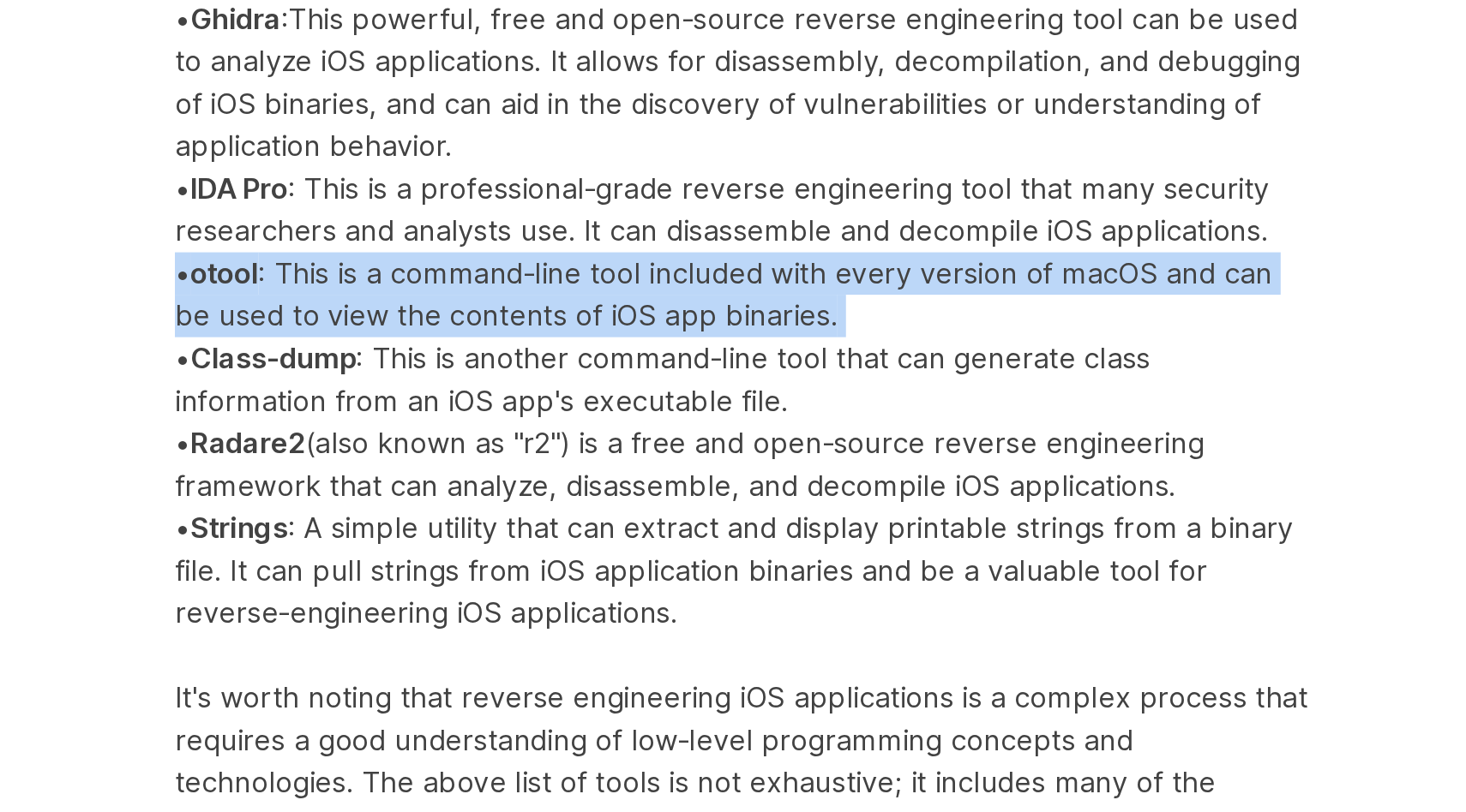
click at [404, 502] on p "iOS Reverse Engineering Tools Several tools can be used for reverse engineering…" at bounding box center [555, 692] width 686 height 1146
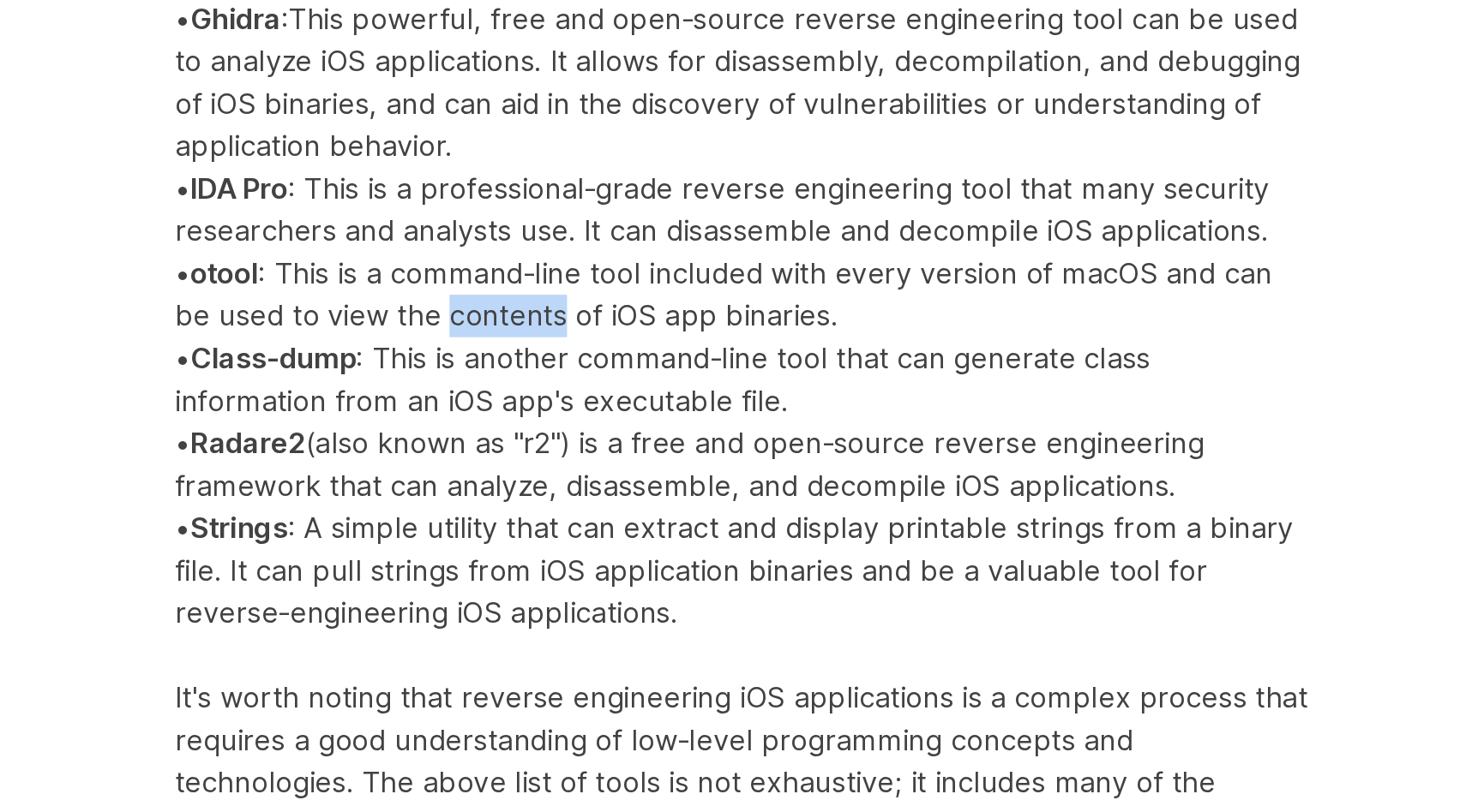
click at [404, 502] on p "iOS Reverse Engineering Tools Several tools can be used for reverse engineering…" at bounding box center [555, 692] width 686 height 1146
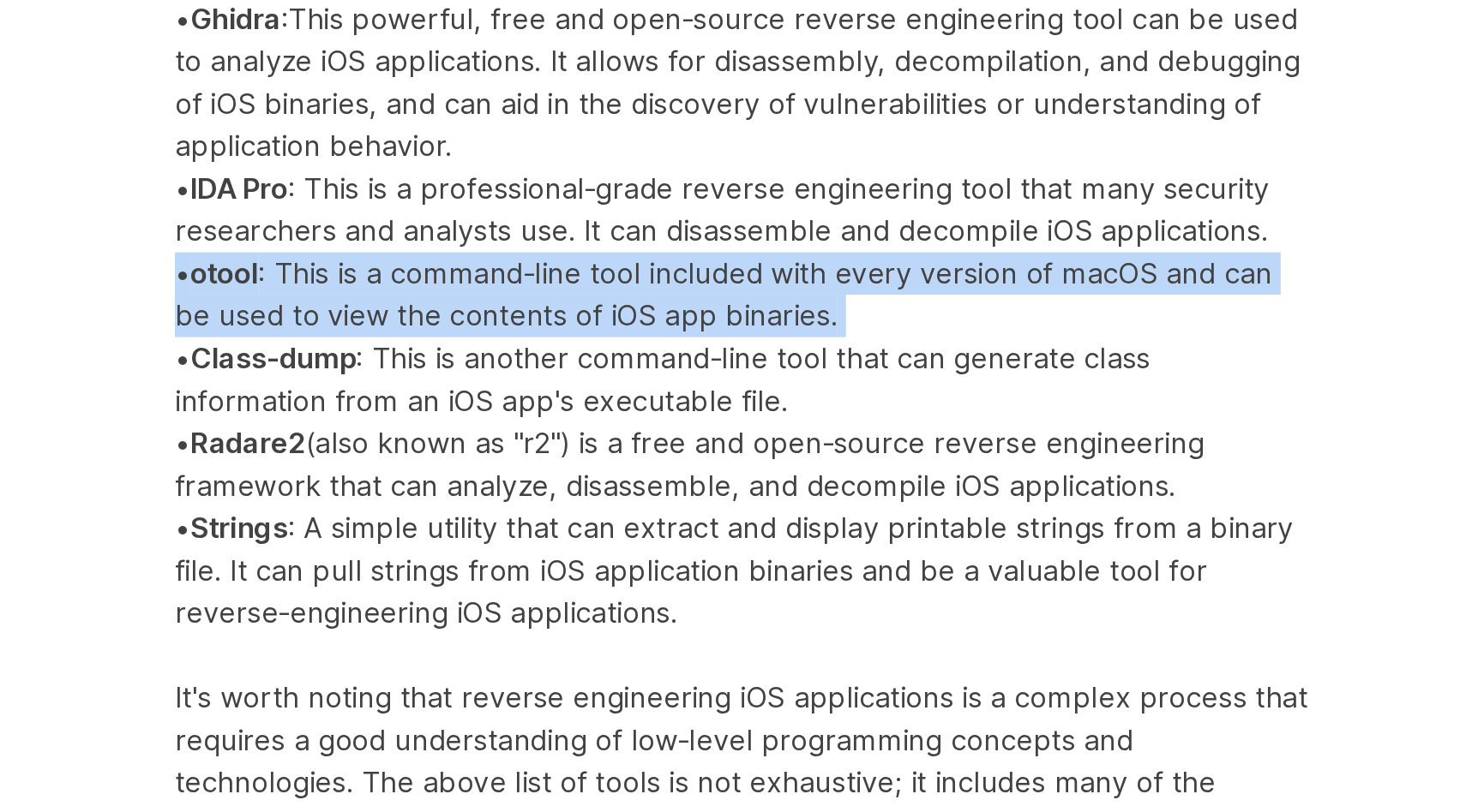
click at [411, 554] on p "iOS Reverse Engineering Tools Several tools can be used for reverse engineering…" at bounding box center [555, 692] width 686 height 1146
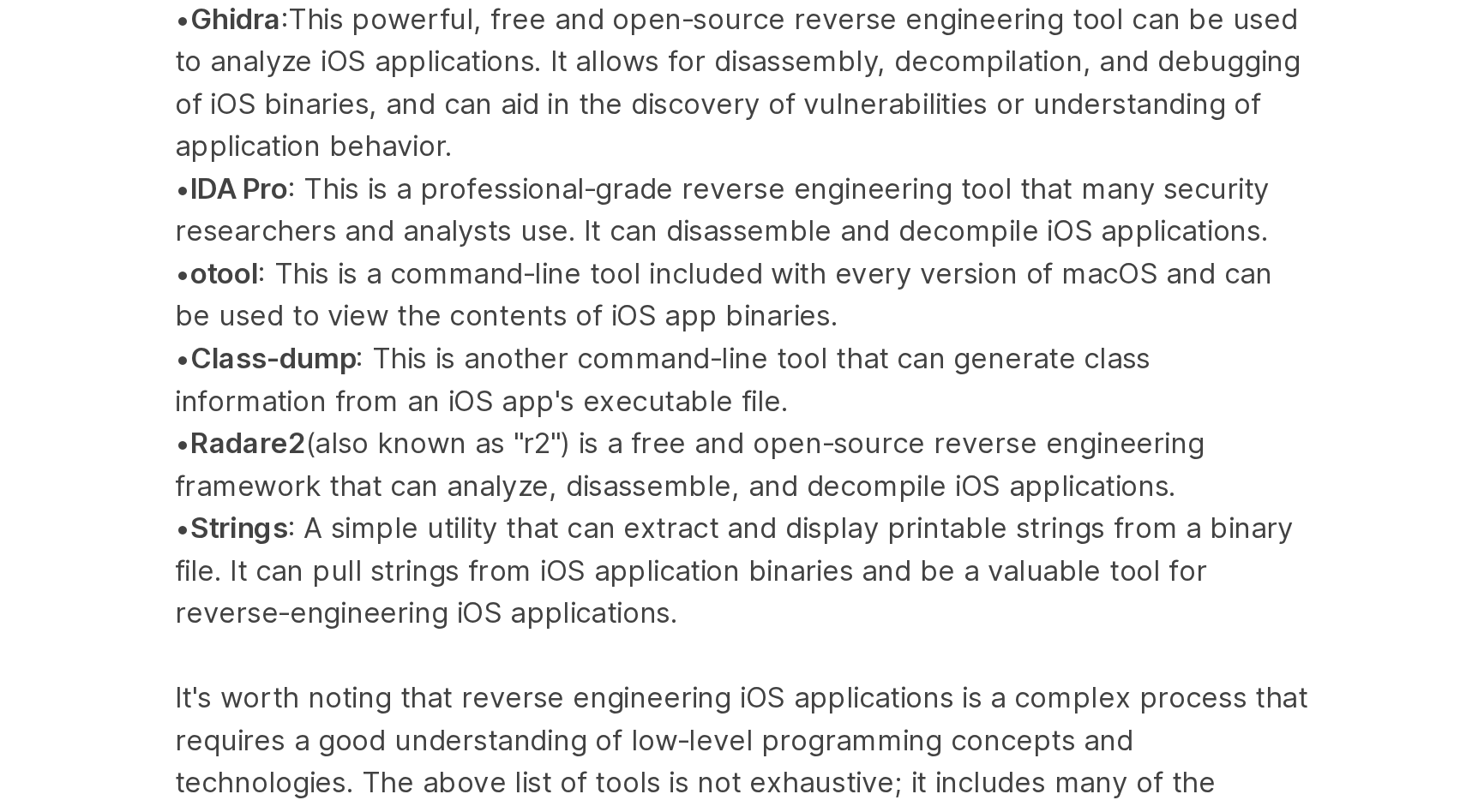
click at [411, 554] on p "iOS Reverse Engineering Tools Several tools can be used for reverse engineering…" at bounding box center [555, 692] width 686 height 1146
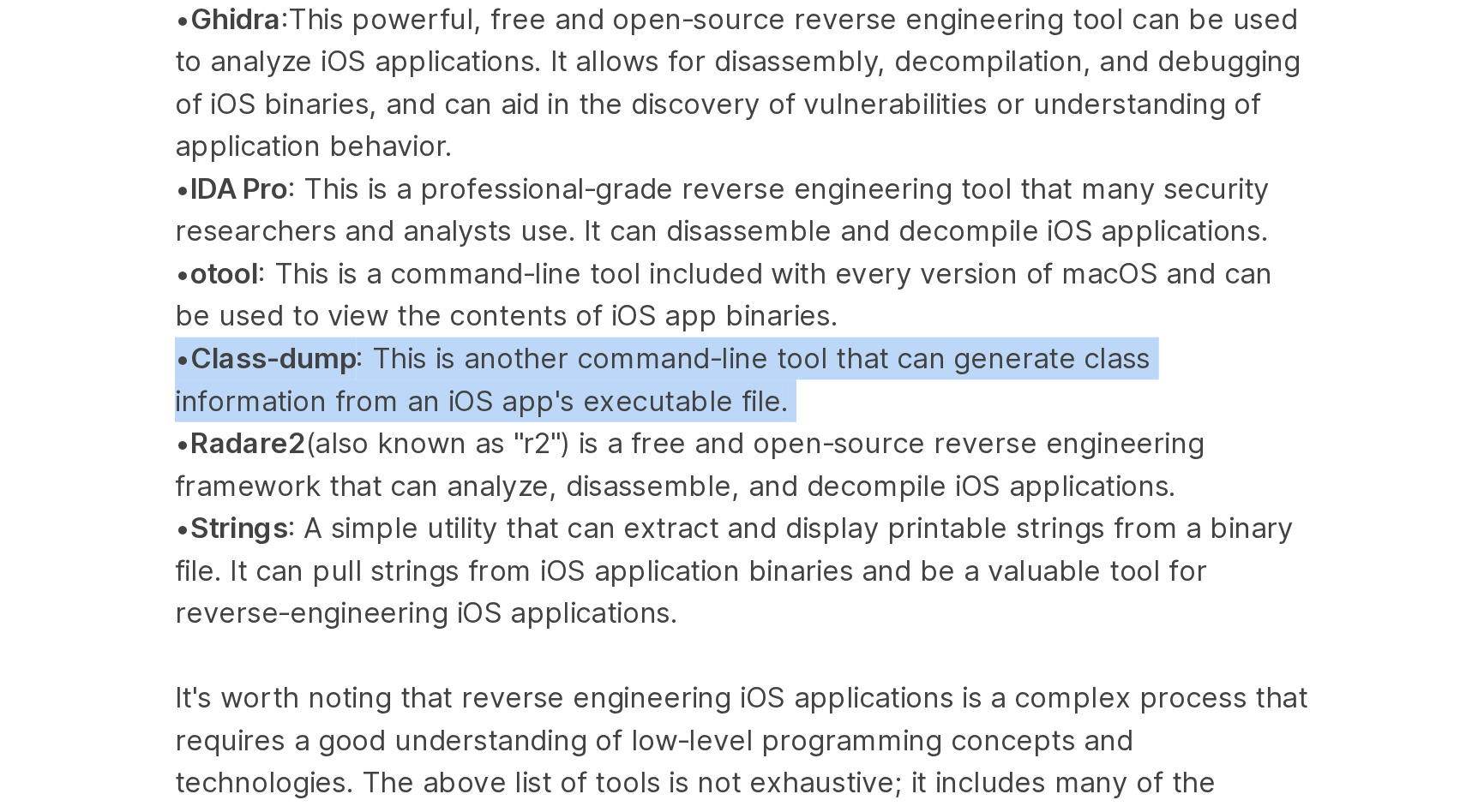
click at [411, 554] on p "iOS Reverse Engineering Tools Several tools can be used for reverse engineering…" at bounding box center [555, 692] width 686 height 1146
click at [466, 536] on p "iOS Reverse Engineering Tools Several tools can be used for reverse engineering…" at bounding box center [555, 692] width 686 height 1146
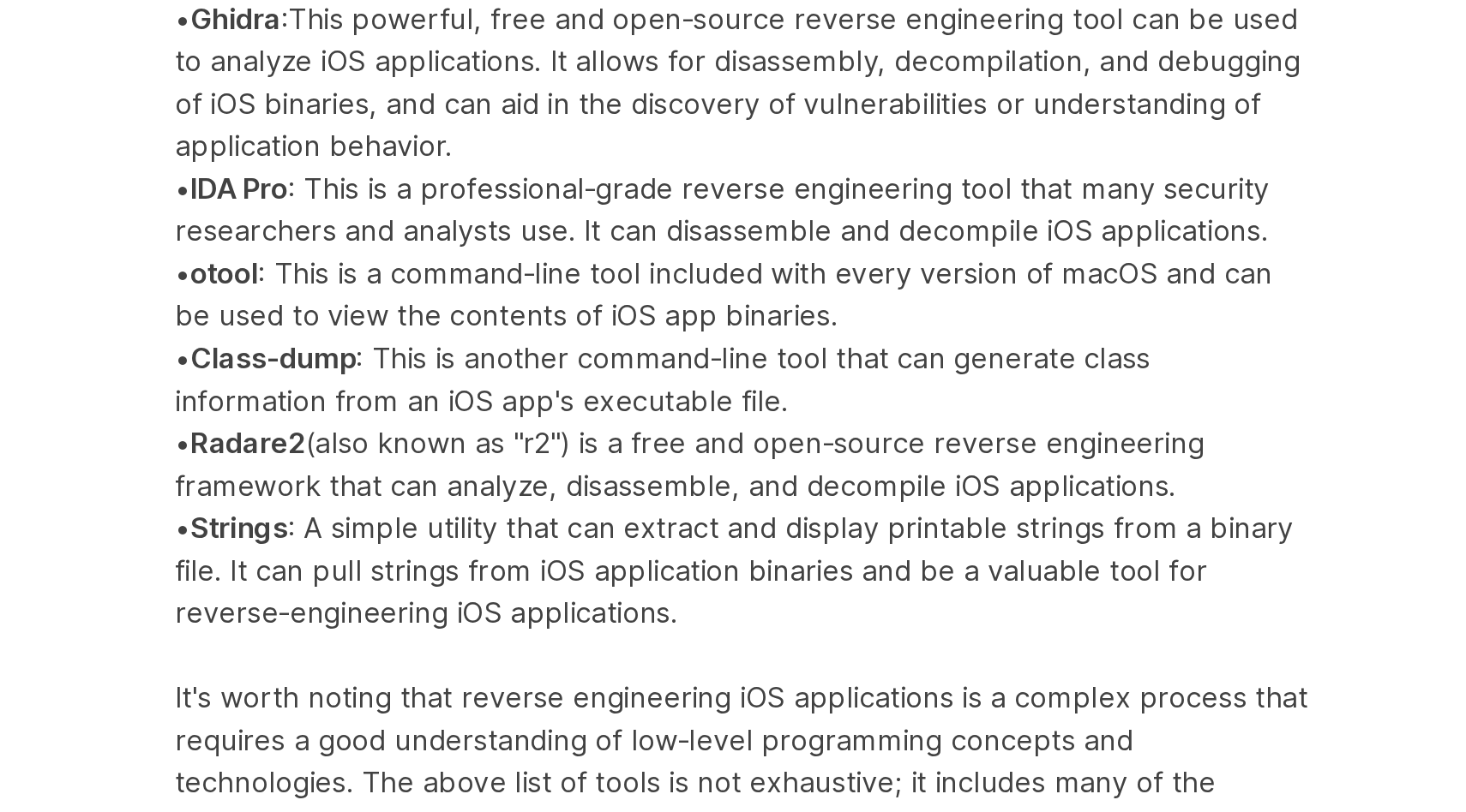
click at [466, 536] on p "iOS Reverse Engineering Tools Several tools can be used for reverse engineering…" at bounding box center [555, 692] width 686 height 1146
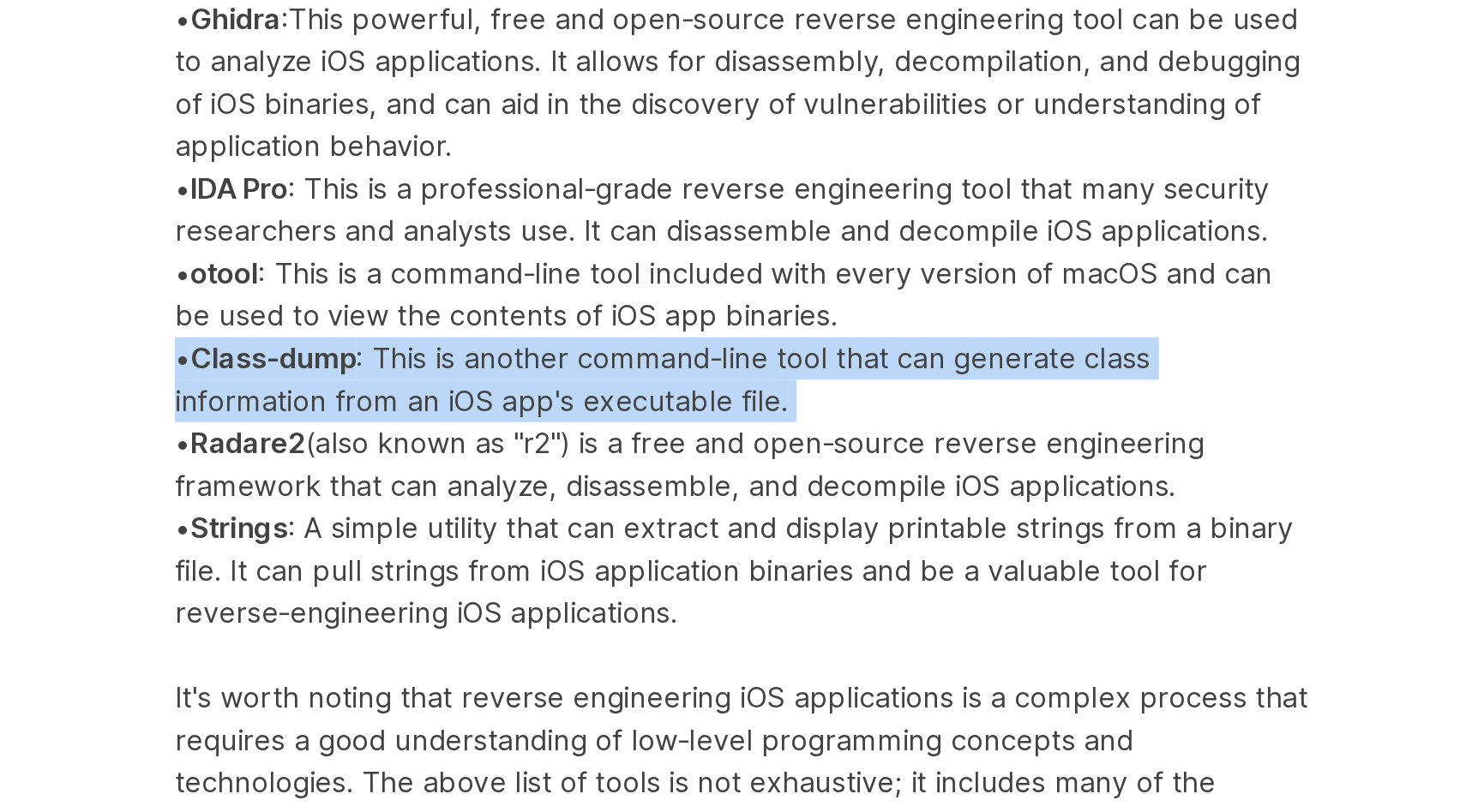
click at [492, 508] on p "iOS Reverse Engineering Tools Several tools can be used for reverse engineering…" at bounding box center [555, 692] width 686 height 1146
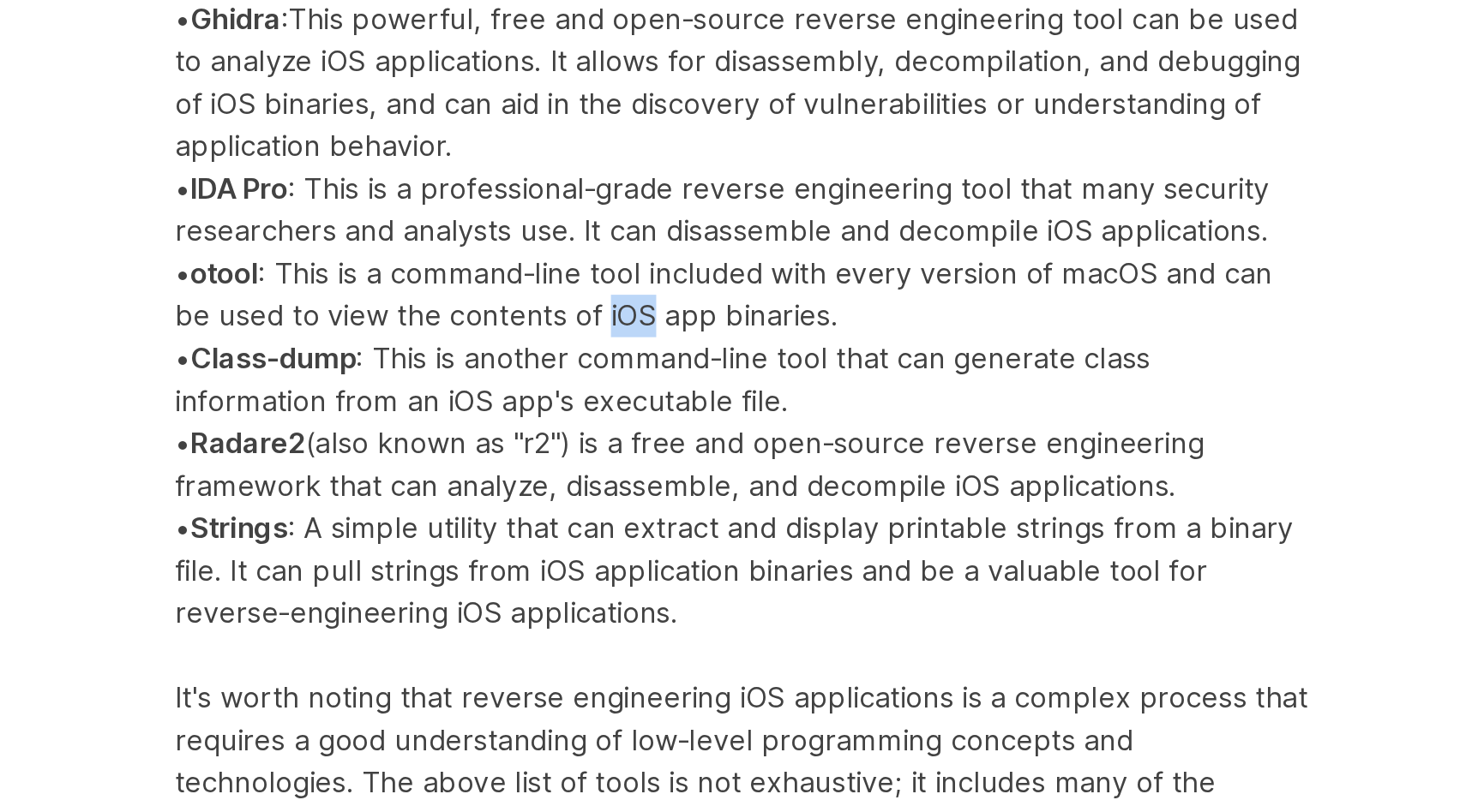
click at [492, 508] on p "iOS Reverse Engineering Tools Several tools can be used for reverse engineering…" at bounding box center [555, 692] width 686 height 1146
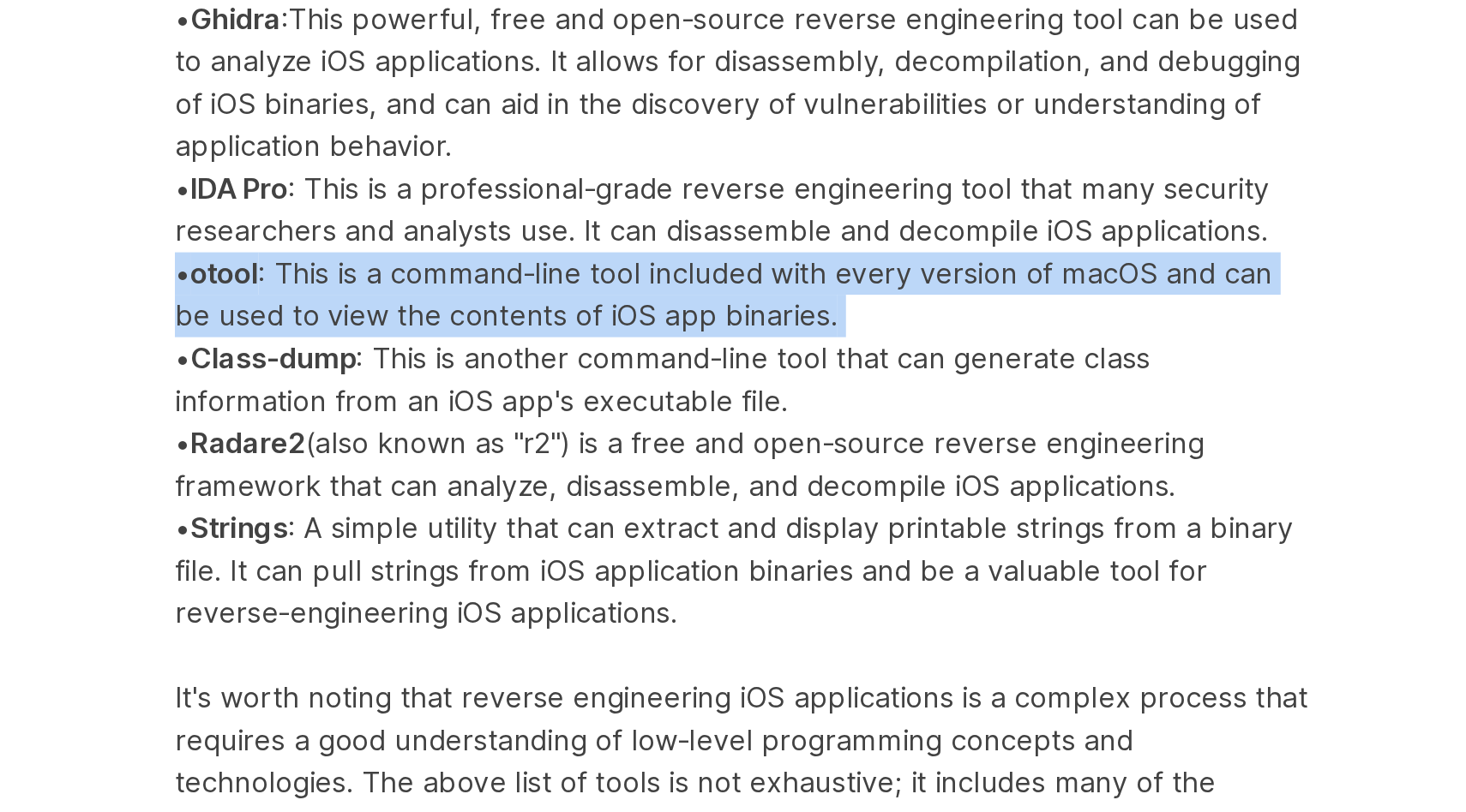
click at [510, 522] on p "iOS Reverse Engineering Tools Several tools can be used for reverse engineering…" at bounding box center [555, 692] width 686 height 1146
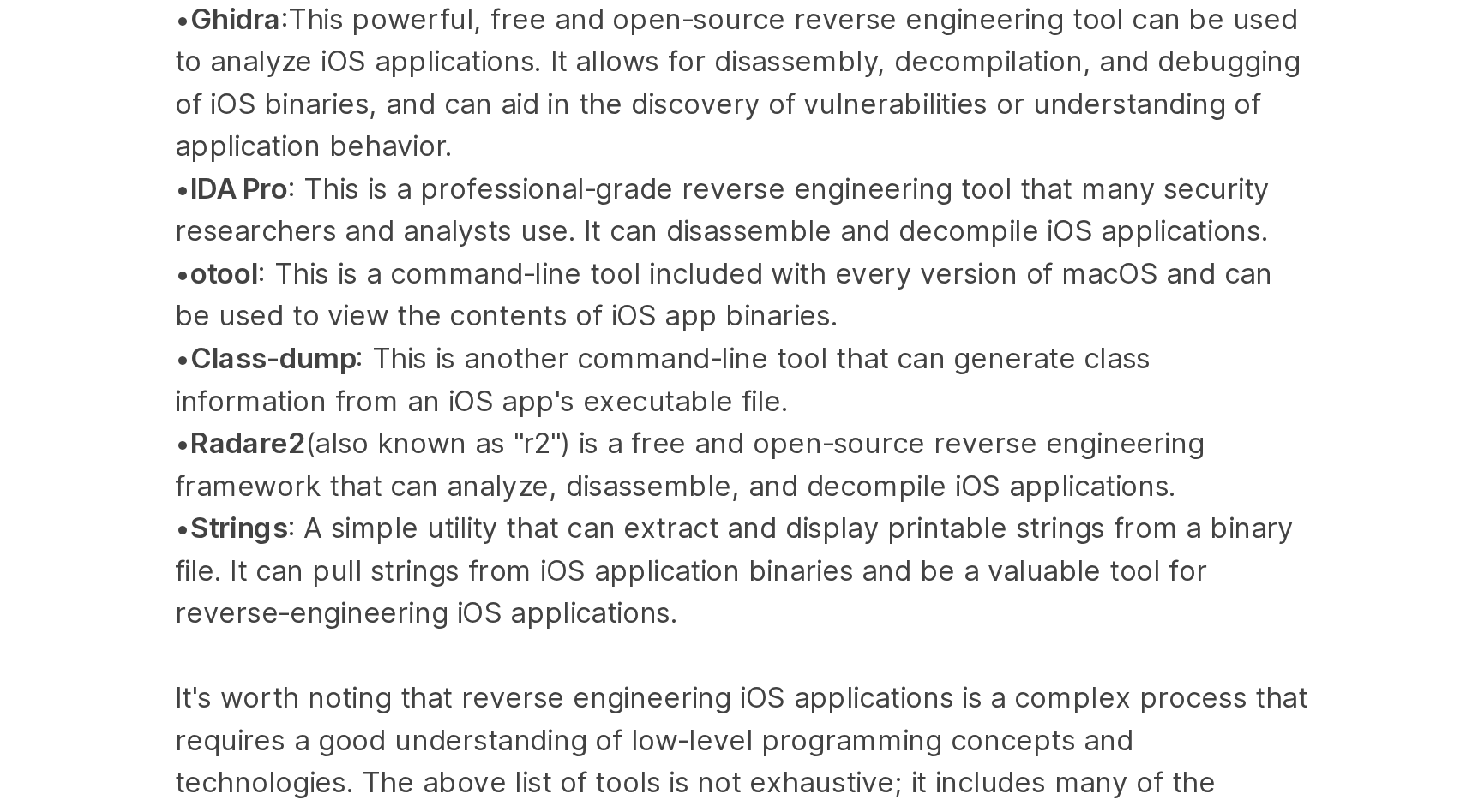
click at [510, 522] on p "iOS Reverse Engineering Tools Several tools can be used for reverse engineering…" at bounding box center [555, 692] width 686 height 1146
click at [485, 553] on p "iOS Reverse Engineering Tools Several tools can be used for reverse engineering…" at bounding box center [555, 692] width 686 height 1146
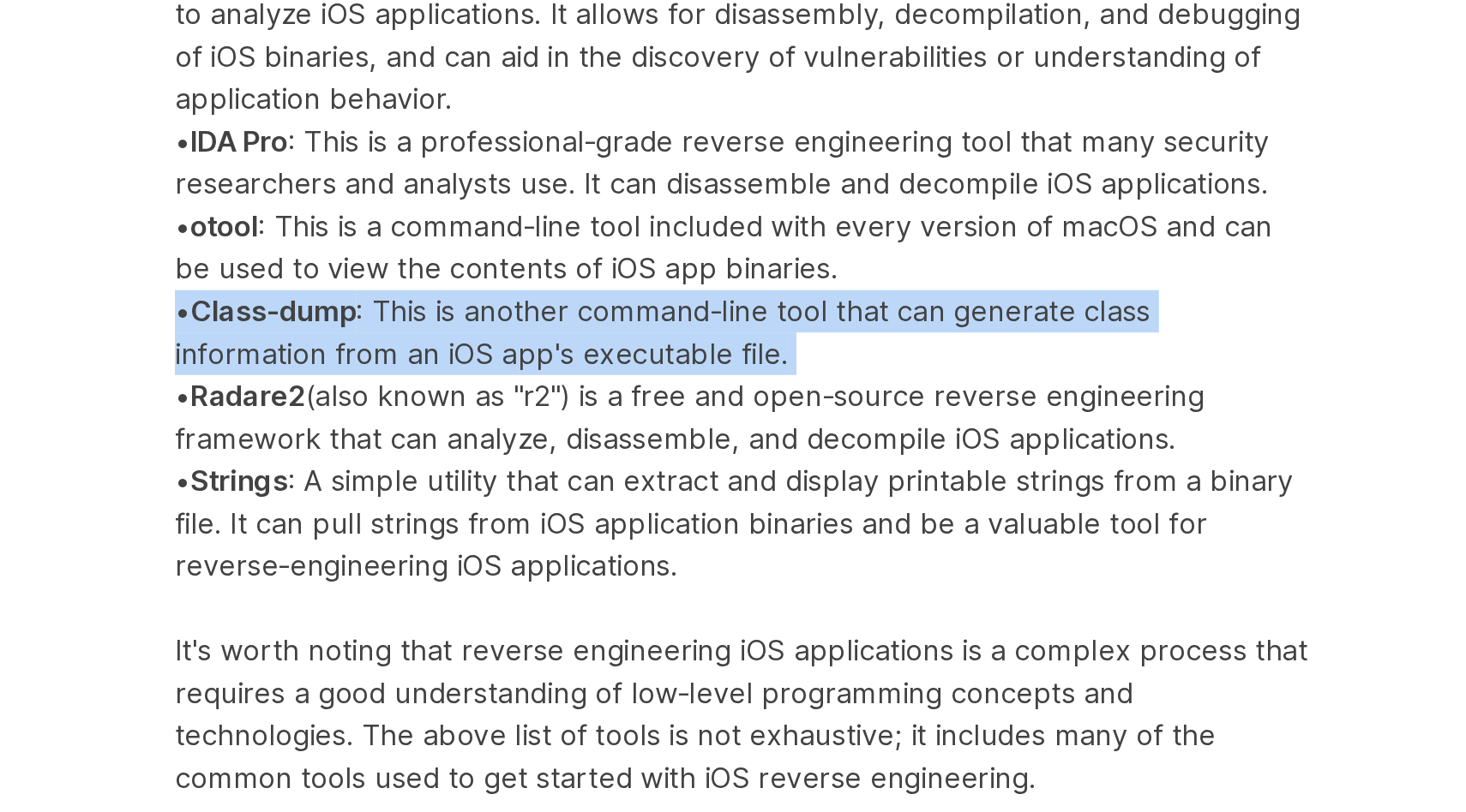
scroll to position [1912, 0]
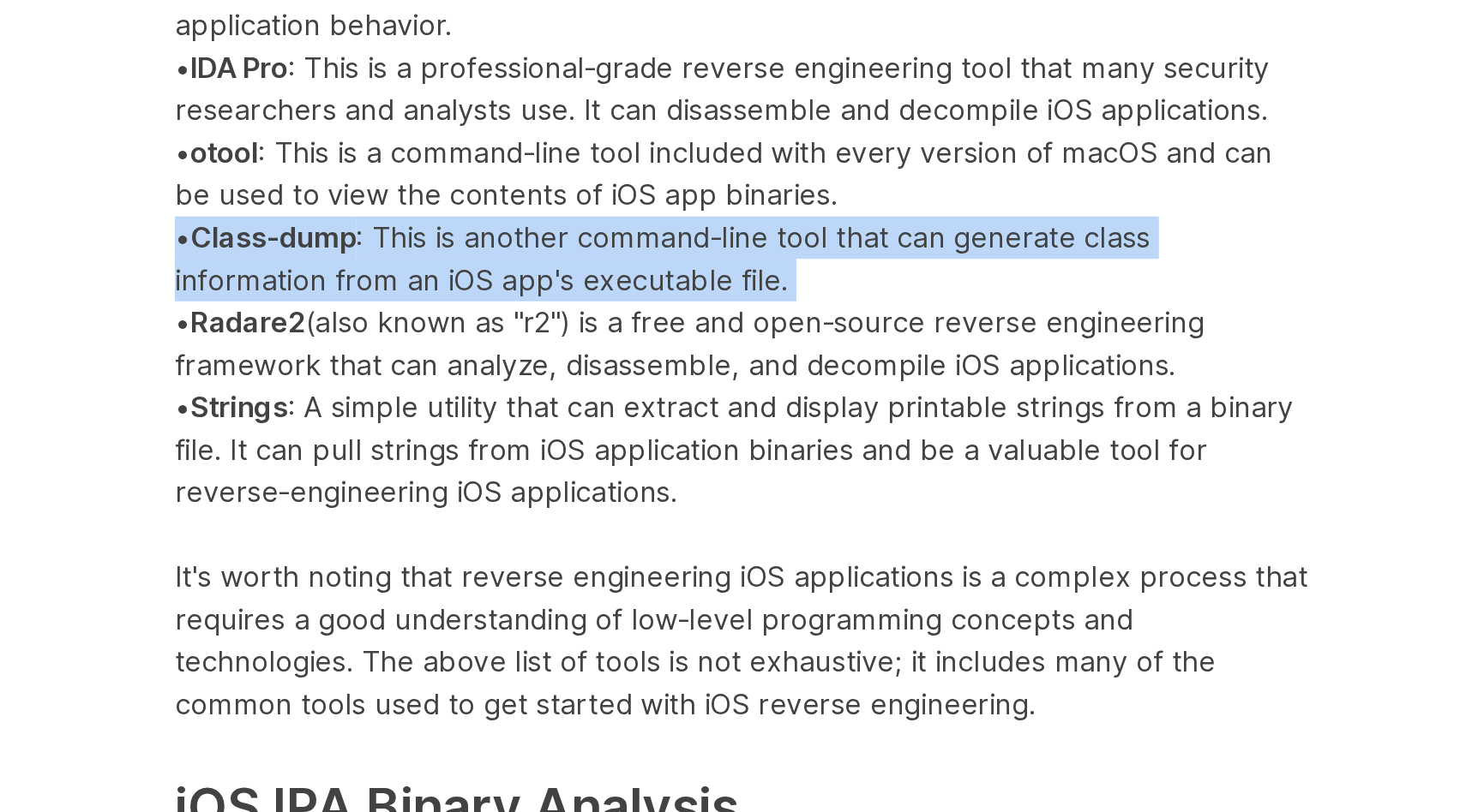
click at [485, 553] on p "iOS Reverse Engineering Tools Several tools can be used for reverse engineering…" at bounding box center [555, 618] width 686 height 1146
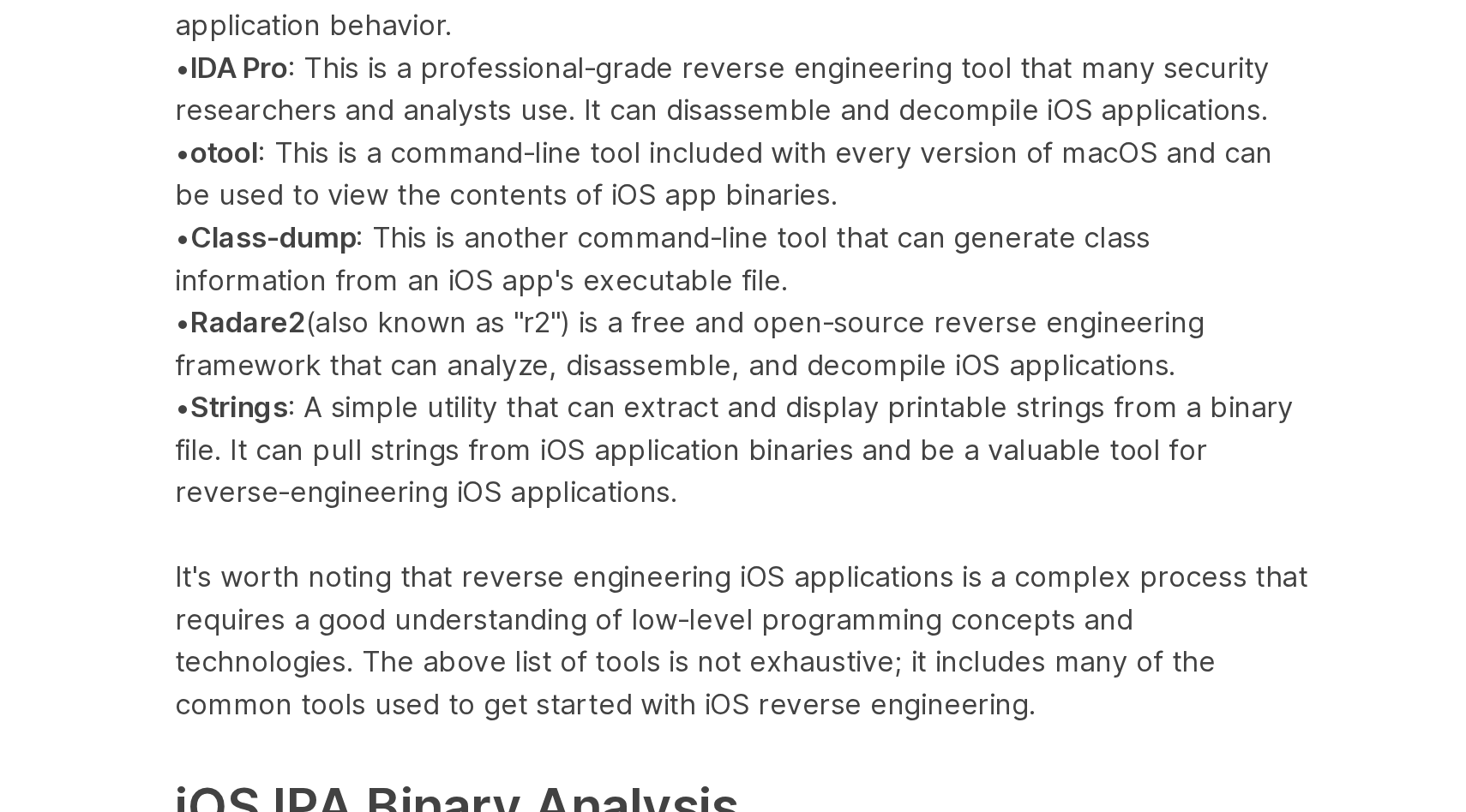
click at [485, 553] on p "iOS Reverse Engineering Tools Several tools can be used for reverse engineering…" at bounding box center [555, 618] width 686 height 1146
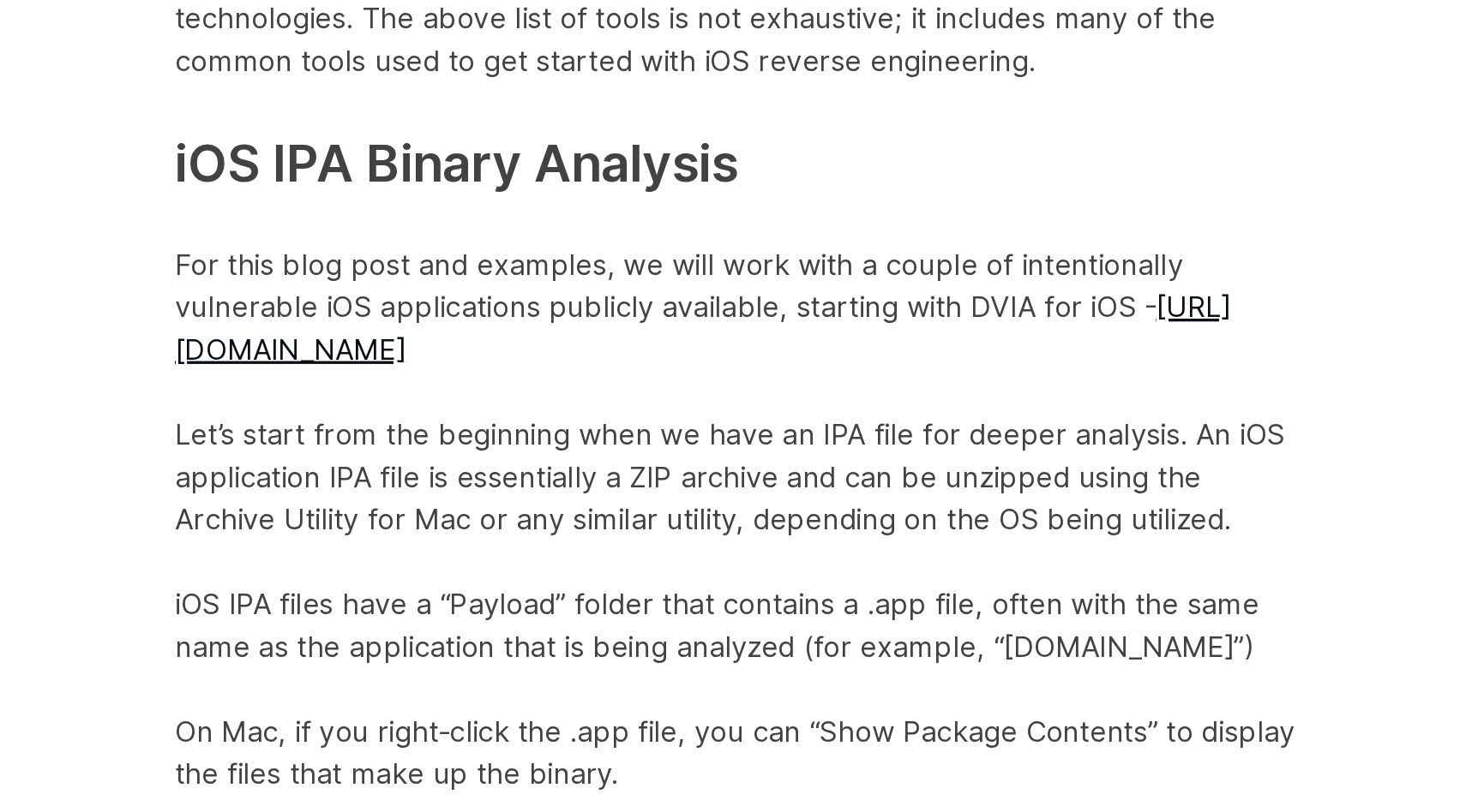
scroll to position [2331, 0]
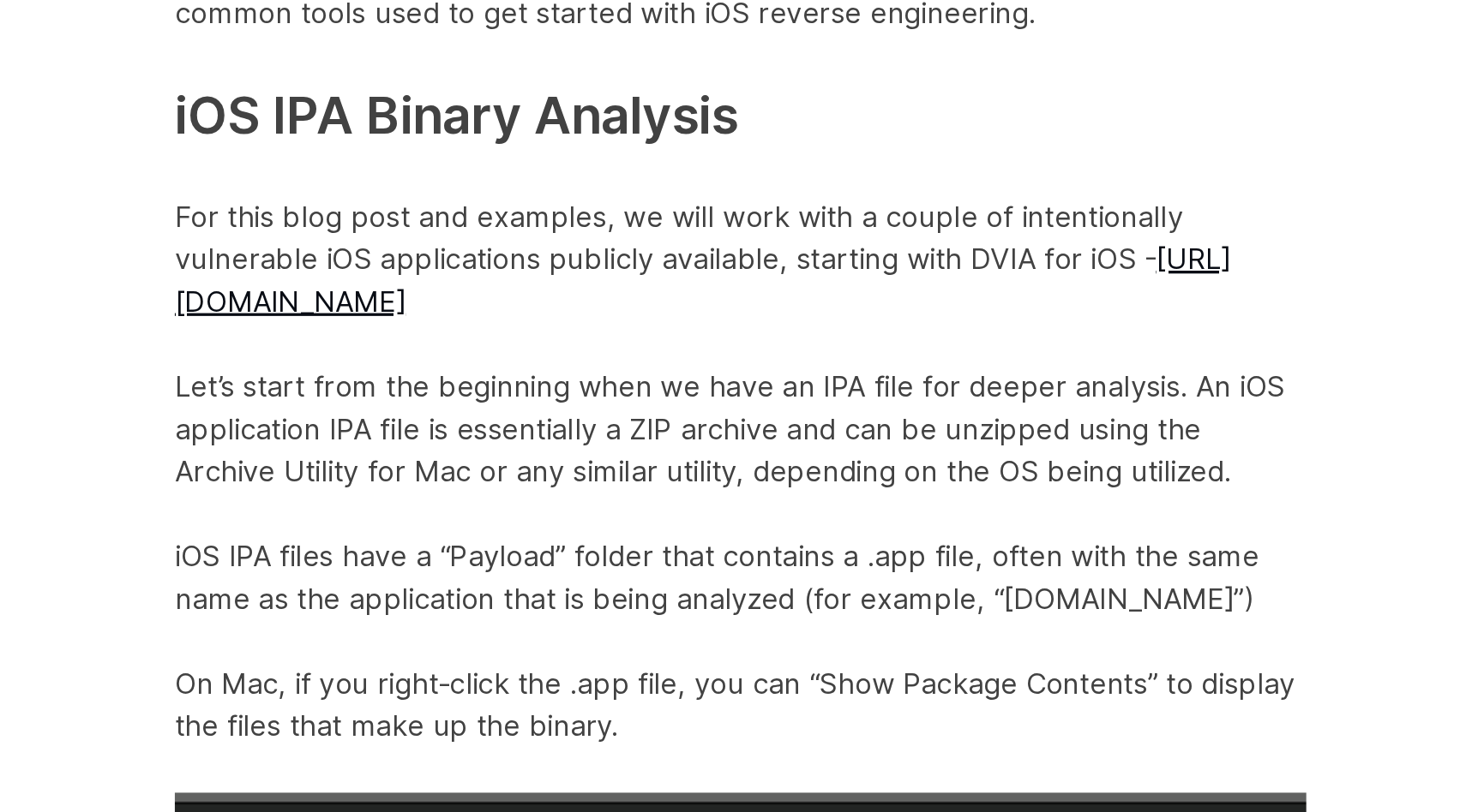
click at [519, 454] on p "iOS Reverse Engineering Tools Several tools can be used for reverse engineering…" at bounding box center [555, 200] width 686 height 1146
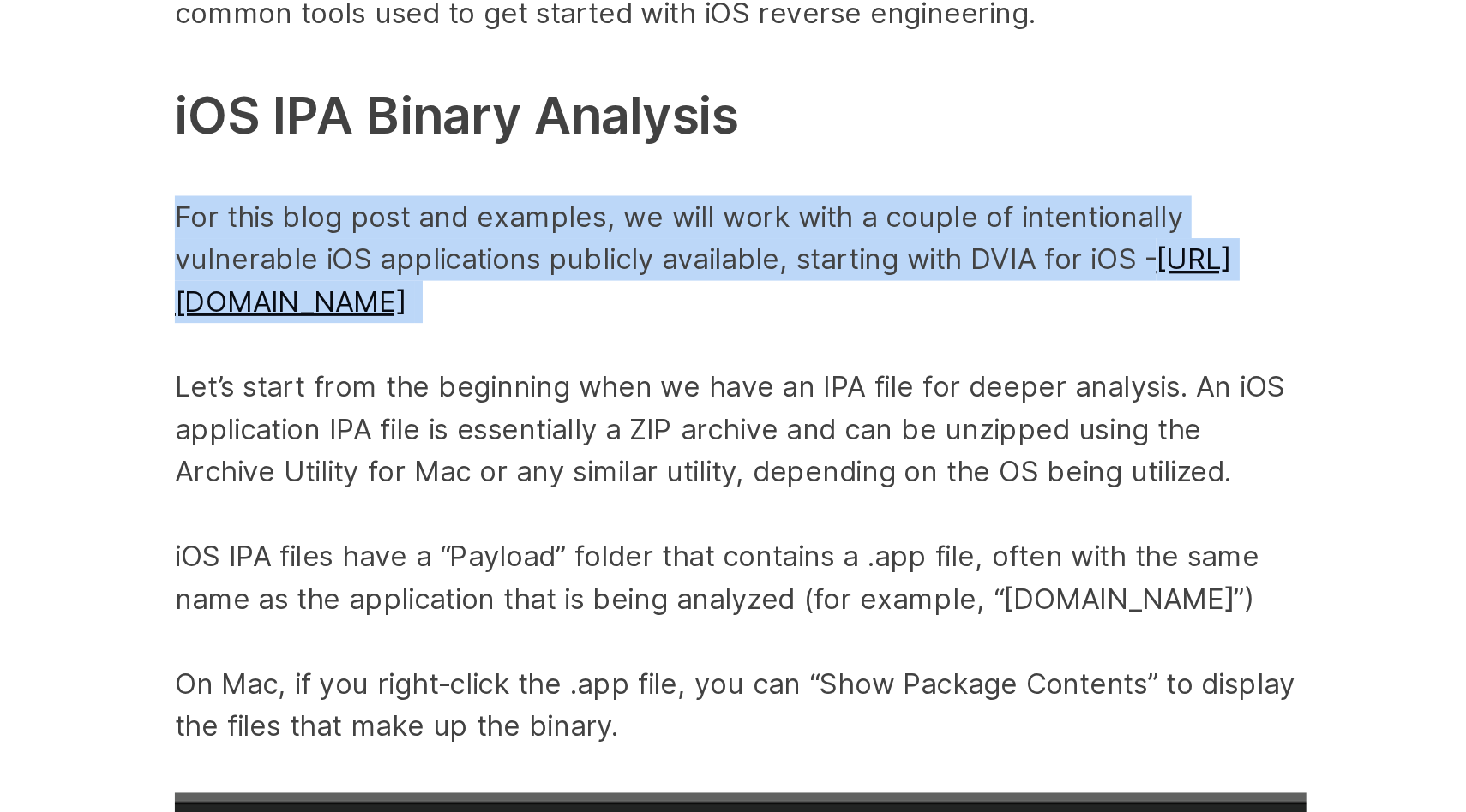
click at [519, 454] on p "iOS Reverse Engineering Tools Several tools can be used for reverse engineering…" at bounding box center [555, 200] width 686 height 1146
click at [517, 466] on p "iOS Reverse Engineering Tools Several tools can be used for reverse engineering…" at bounding box center [555, 200] width 686 height 1146
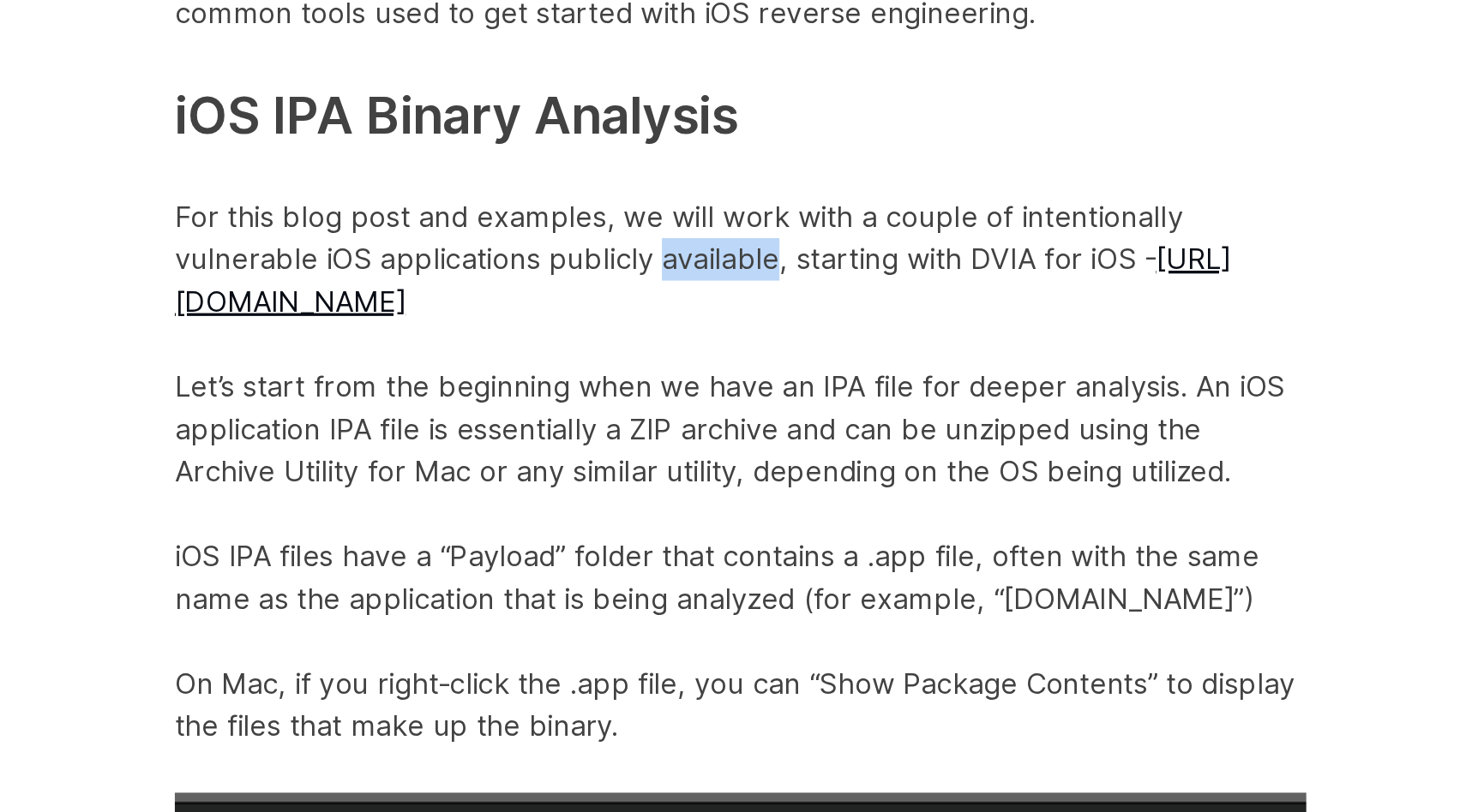
click at [517, 466] on p "iOS Reverse Engineering Tools Several tools can be used for reverse engineering…" at bounding box center [555, 200] width 686 height 1146
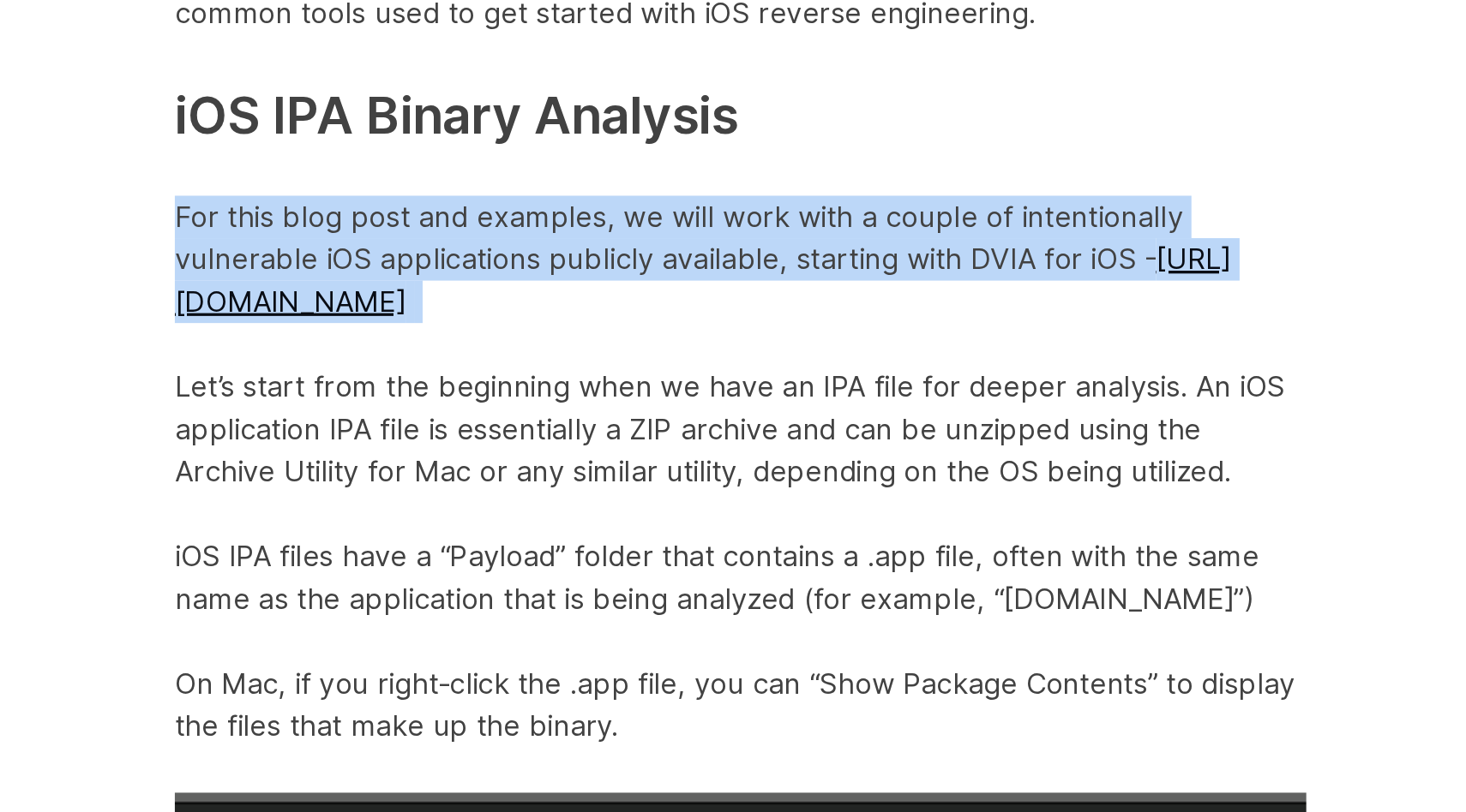
click at [517, 466] on p "iOS Reverse Engineering Tools Several tools can be used for reverse engineering…" at bounding box center [555, 200] width 686 height 1146
click at [502, 470] on p "iOS Reverse Engineering Tools Several tools can be used for reverse engineering…" at bounding box center [555, 200] width 686 height 1146
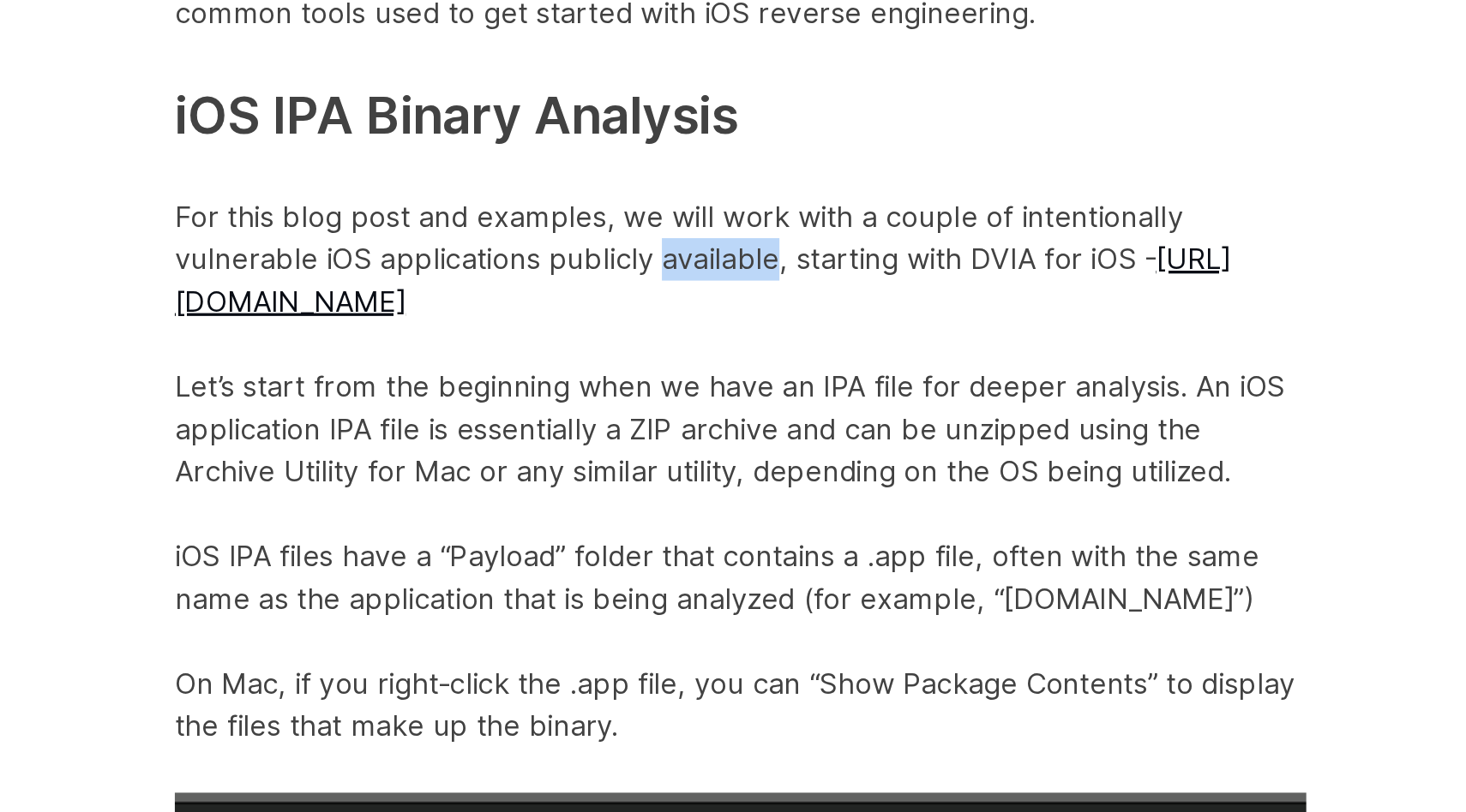
click at [502, 470] on p "iOS Reverse Engineering Tools Several tools can be used for reverse engineering…" at bounding box center [555, 200] width 686 height 1146
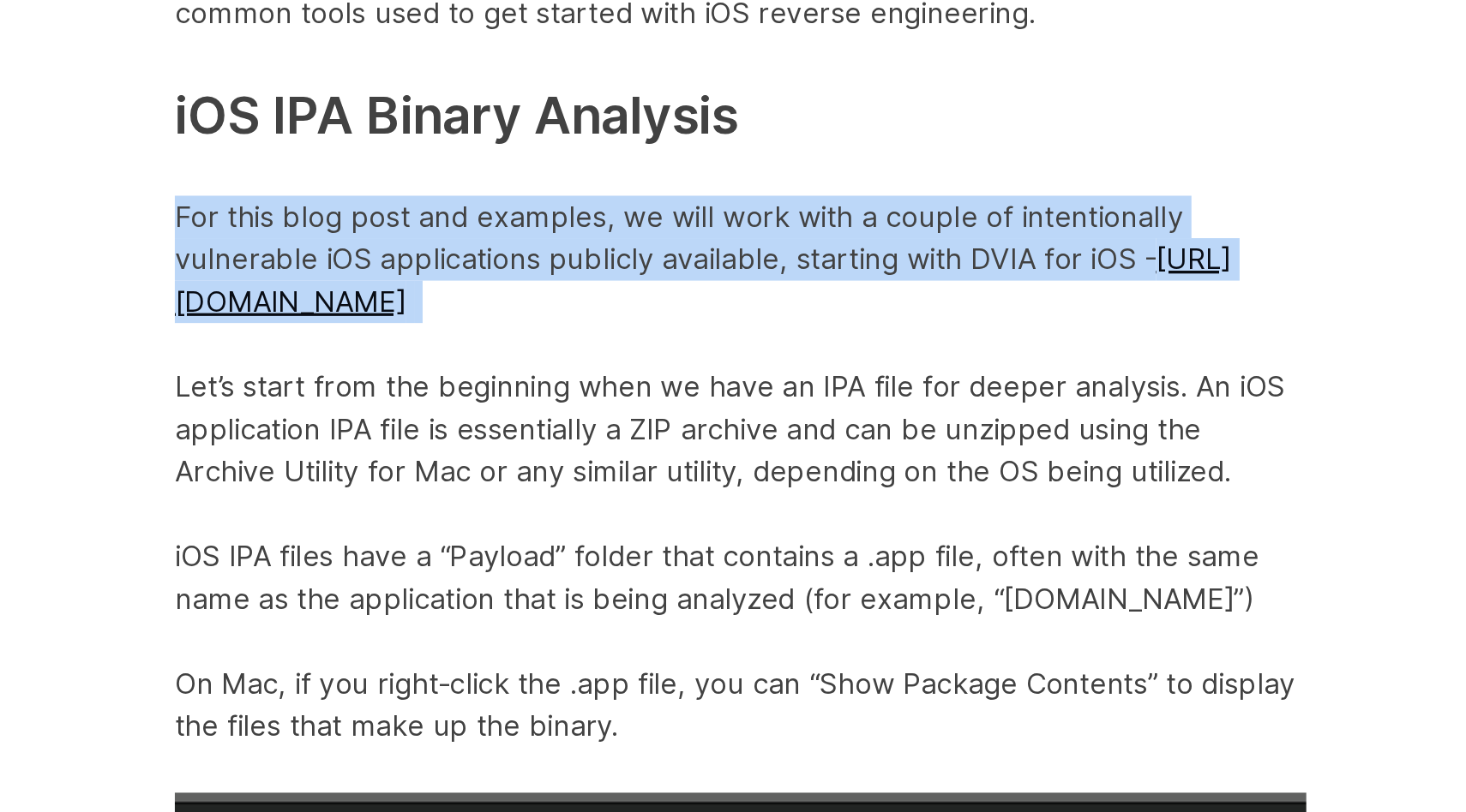
click at [502, 470] on p "iOS Reverse Engineering Tools Several tools can be used for reverse engineering…" at bounding box center [555, 200] width 686 height 1146
click at [530, 467] on p "iOS Reverse Engineering Tools Several tools can be used for reverse engineering…" at bounding box center [555, 200] width 686 height 1146
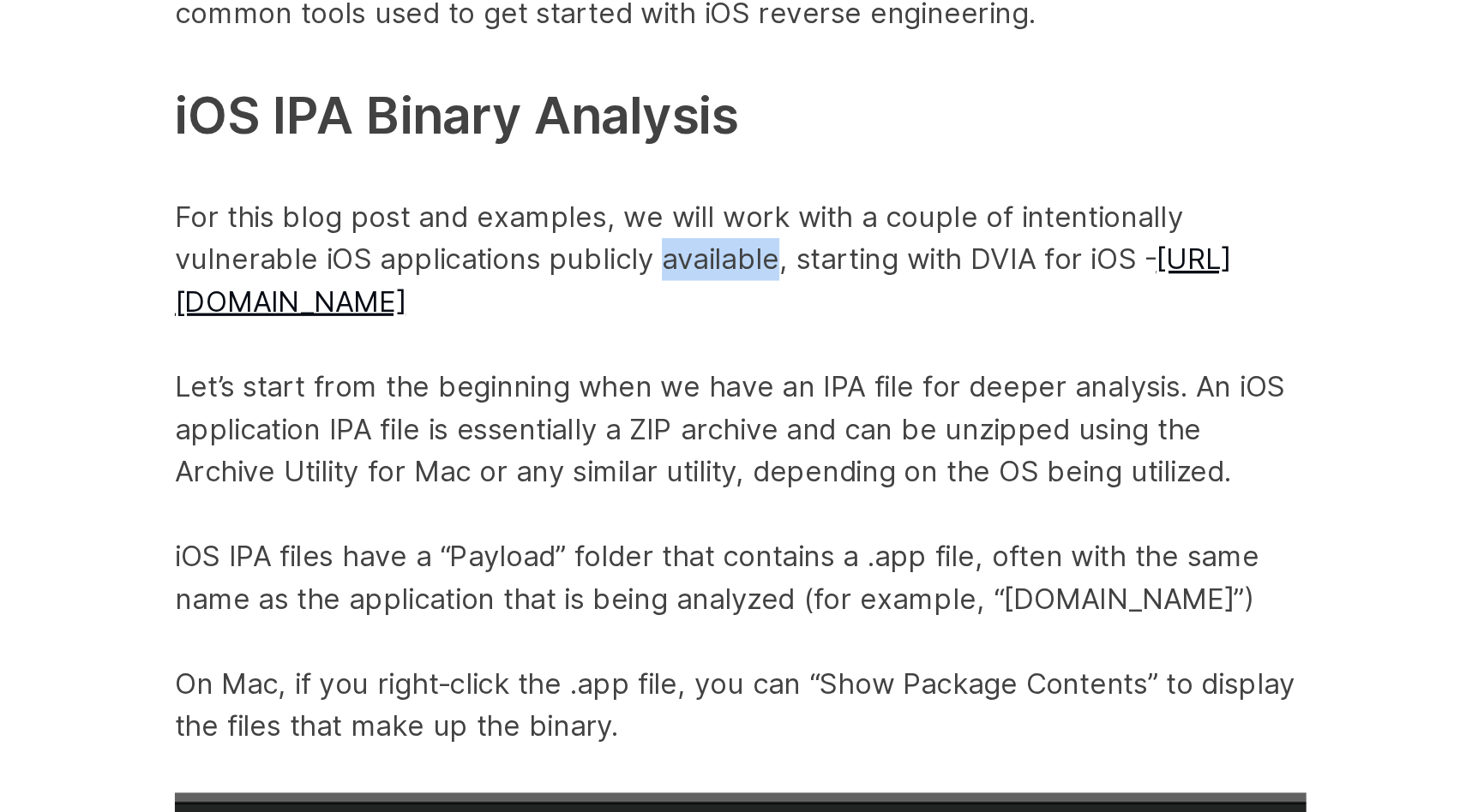
click at [530, 467] on p "iOS Reverse Engineering Tools Several tools can be used for reverse engineering…" at bounding box center [555, 200] width 686 height 1146
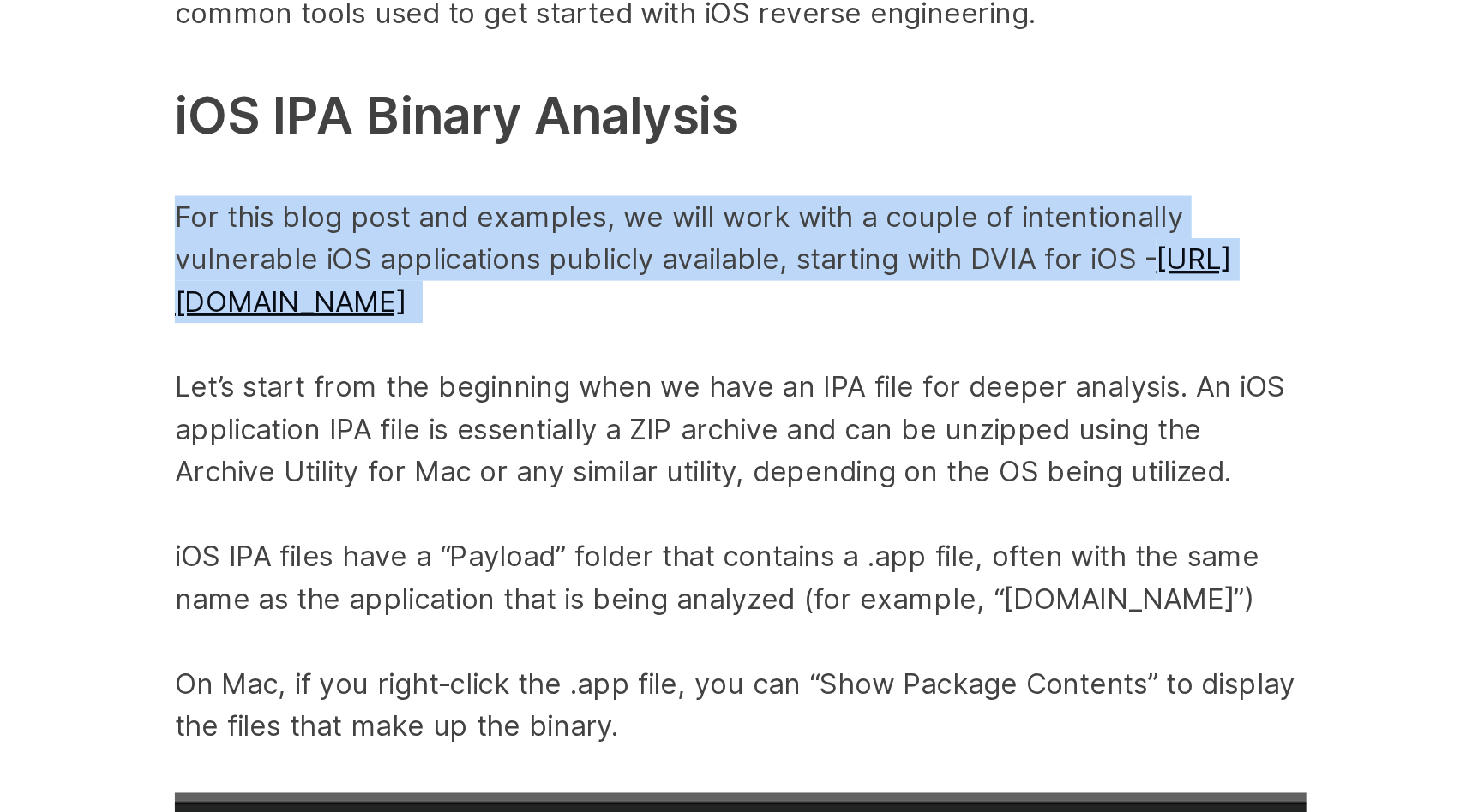
click at [530, 467] on p "iOS Reverse Engineering Tools Several tools can be used for reverse engineering…" at bounding box center [555, 200] width 686 height 1146
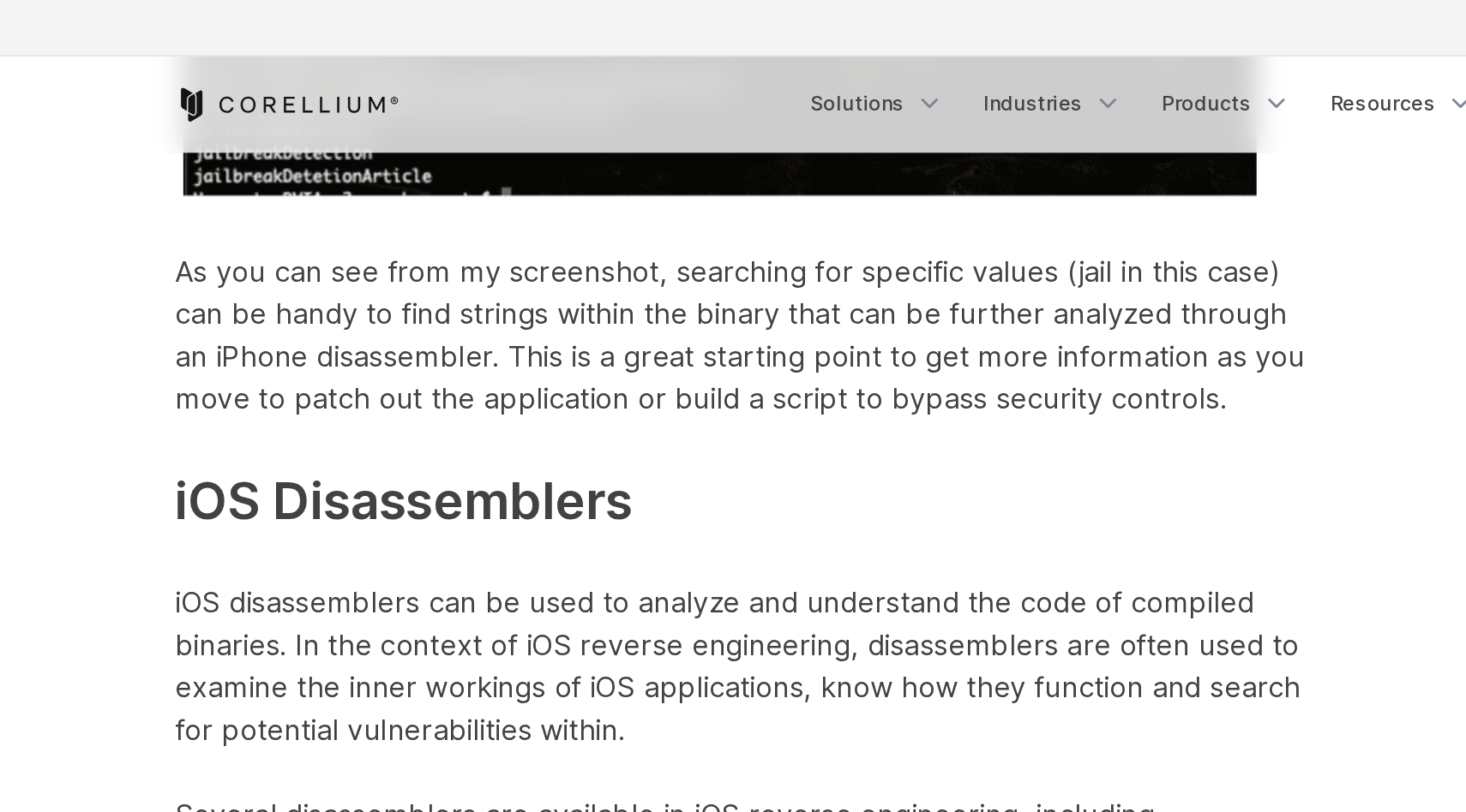
scroll to position [7957, 0]
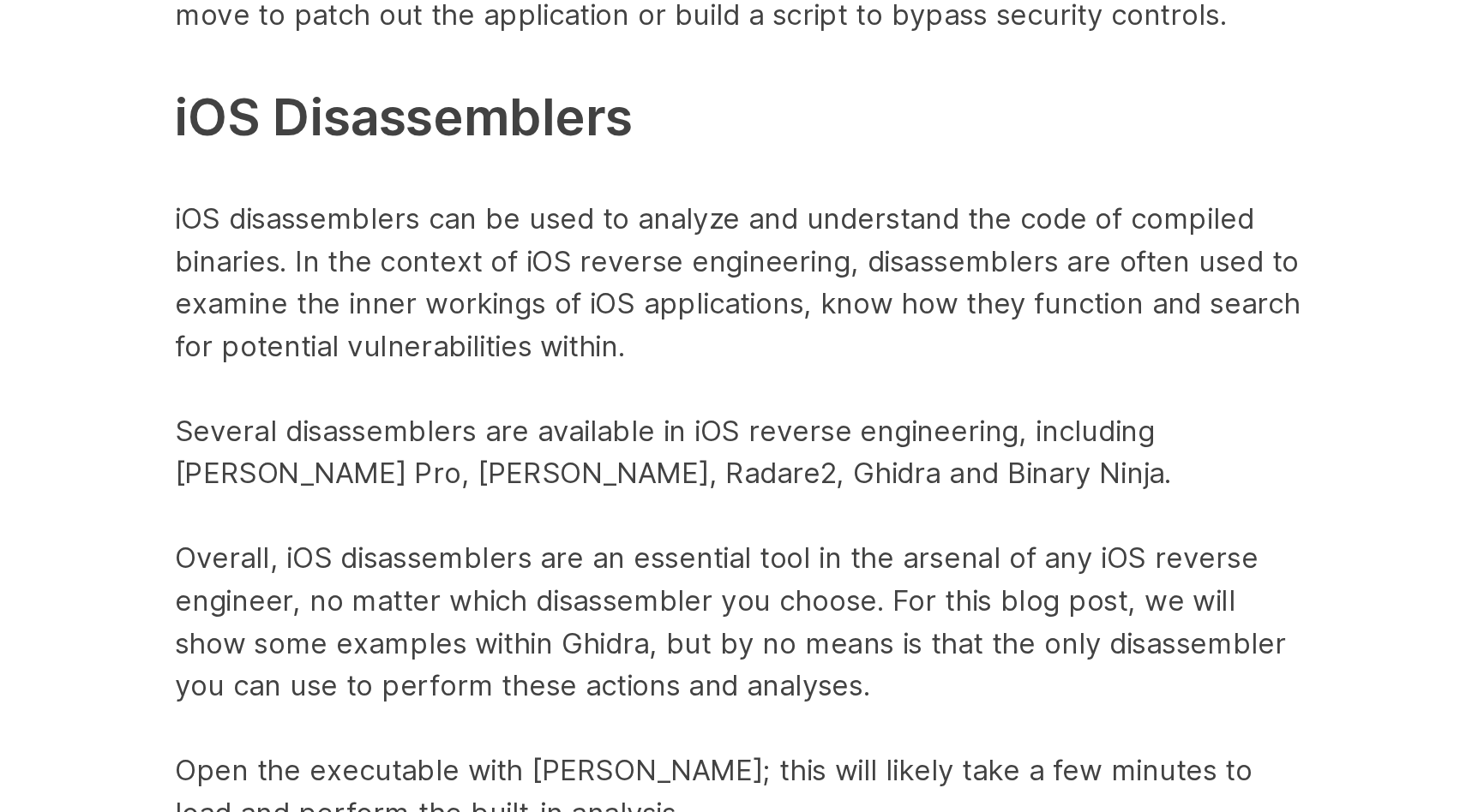
click at [482, 432] on p "The above command, as an example, will search for the word “jail” within the DV…" at bounding box center [555, 231] width 686 height 1055
click at [483, 432] on p "The above command, as an example, will search for the word “jail” within the DV…" at bounding box center [555, 231] width 686 height 1055
click at [513, 439] on p "The above command, as an example, will search for the word “jail” within the DV…" at bounding box center [555, 231] width 686 height 1055
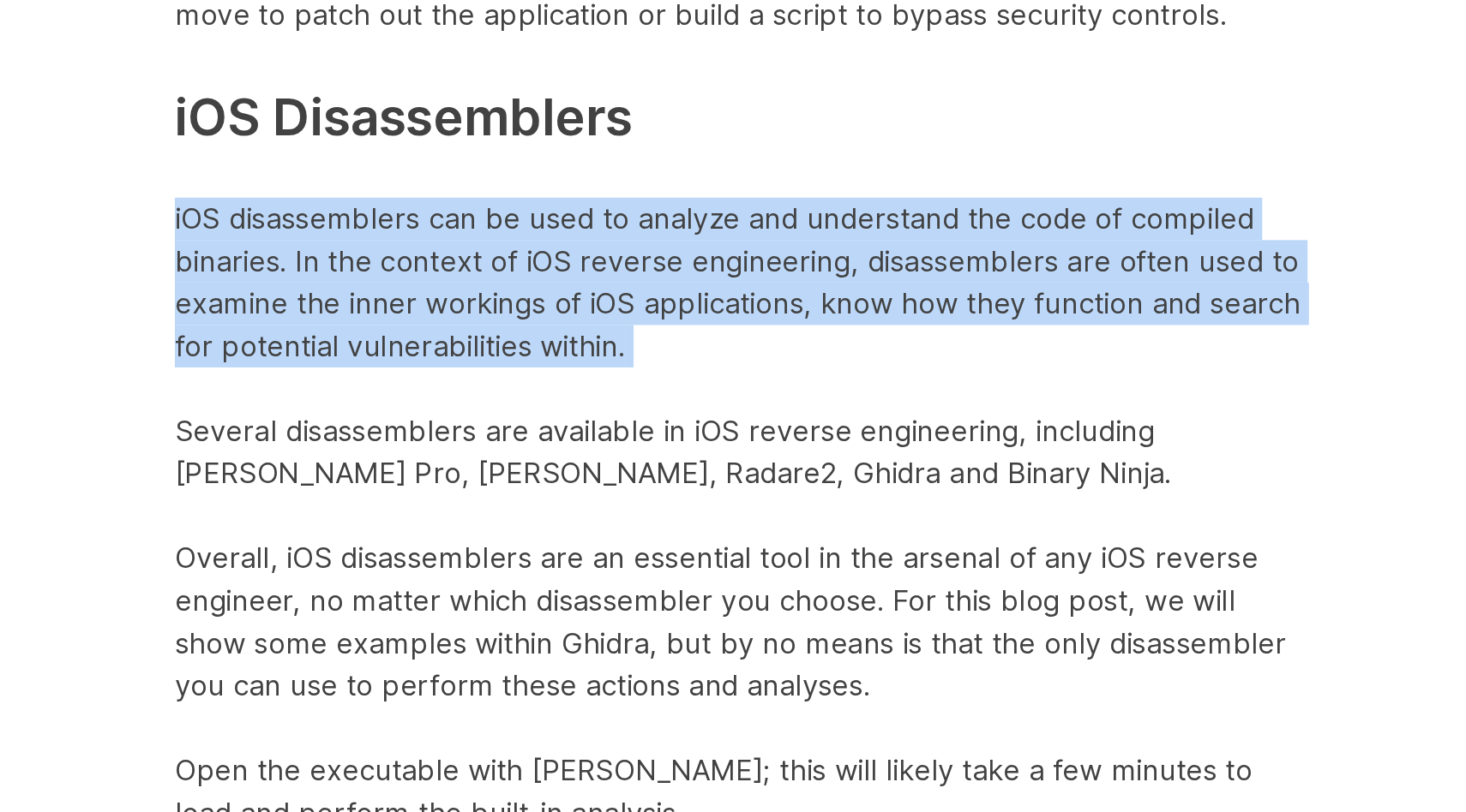
click at [513, 439] on p "The above command, as an example, will search for the word “jail” within the DV…" at bounding box center [555, 231] width 686 height 1055
click at [489, 446] on p "The above command, as an example, will search for the word “jail” within the DV…" at bounding box center [555, 231] width 686 height 1055
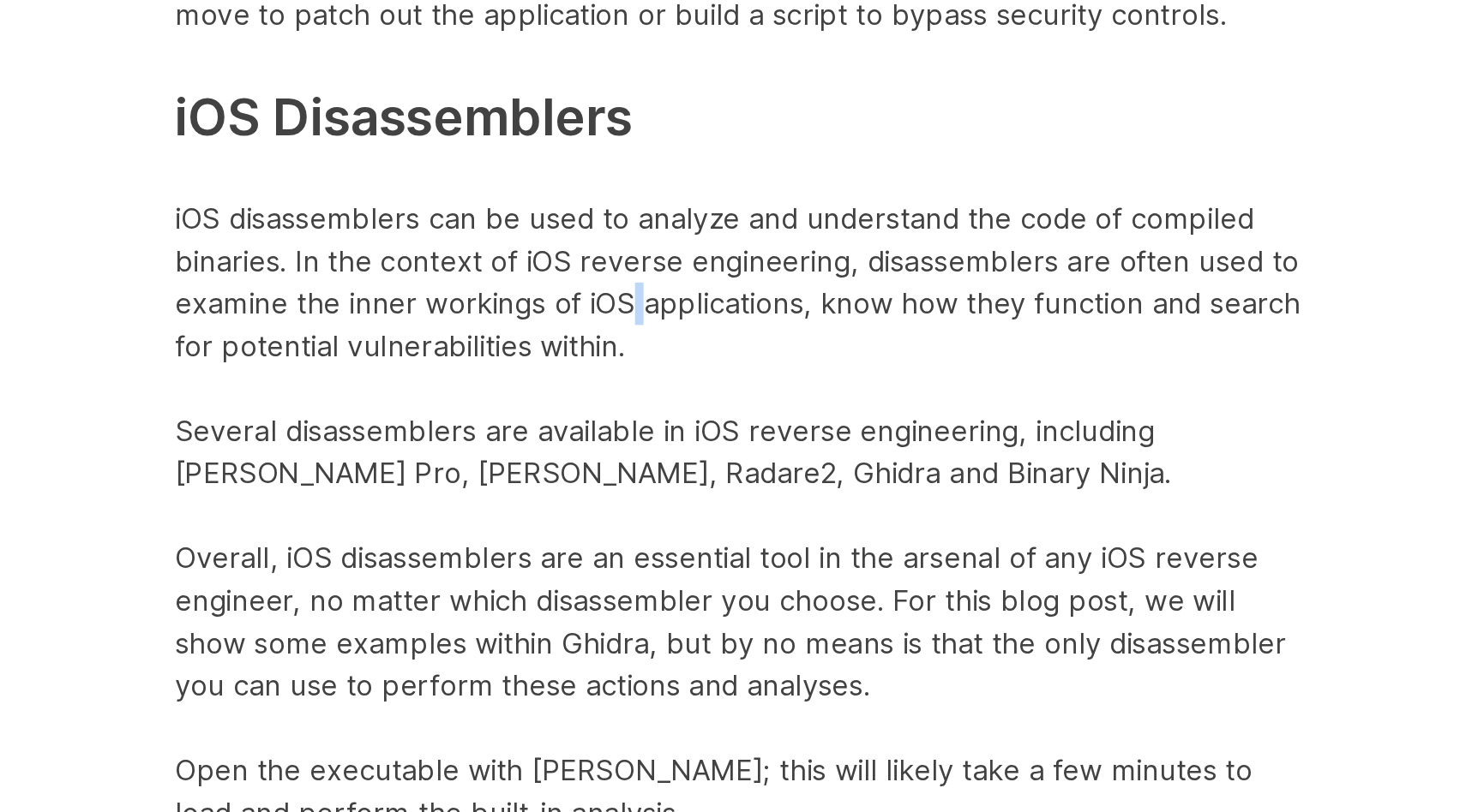
click at [489, 445] on p "The above command, as an example, will search for the word “jail” within the DV…" at bounding box center [555, 231] width 686 height 1055
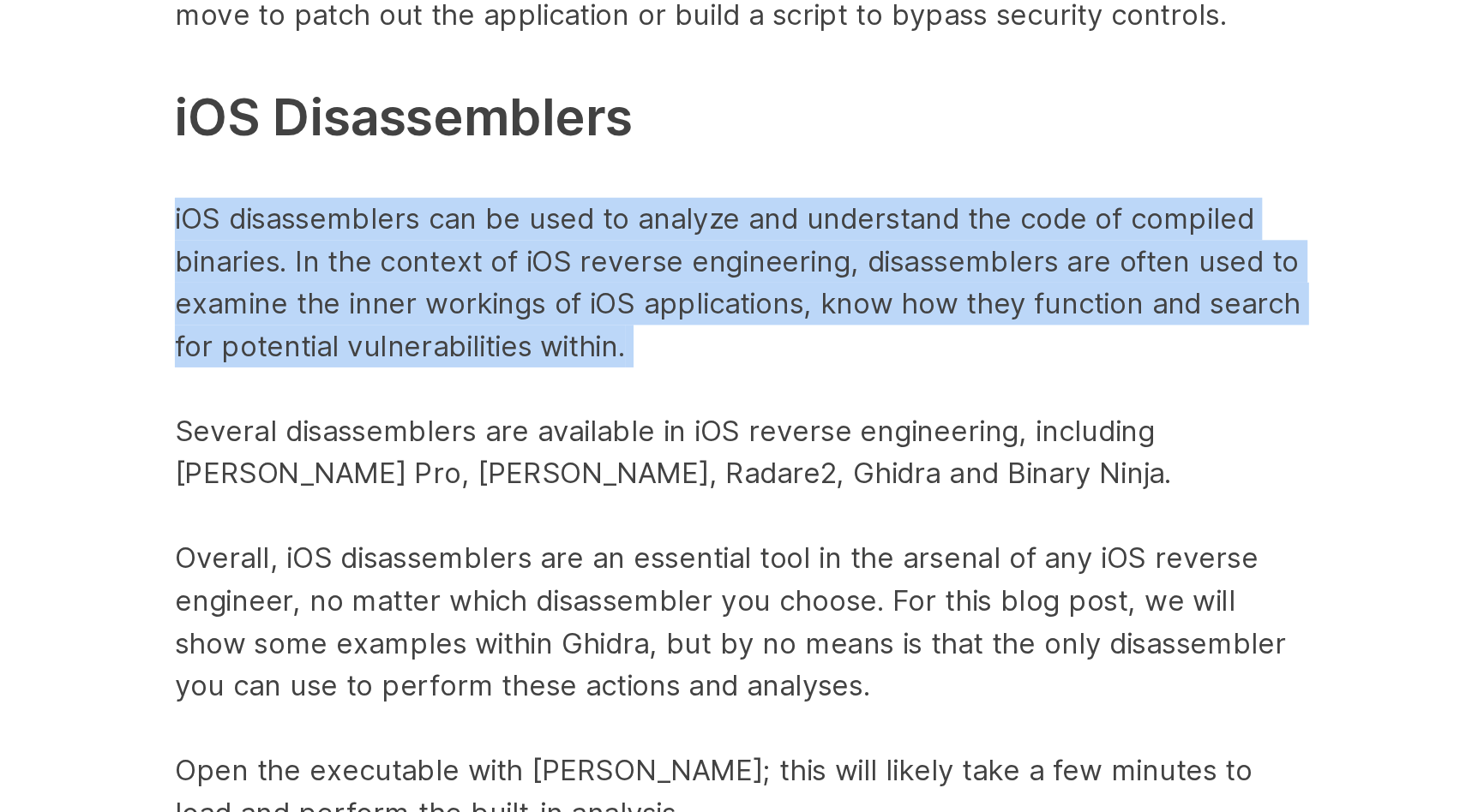
click at [489, 445] on p "The above command, as an example, will search for the word “jail” within the DV…" at bounding box center [555, 231] width 686 height 1055
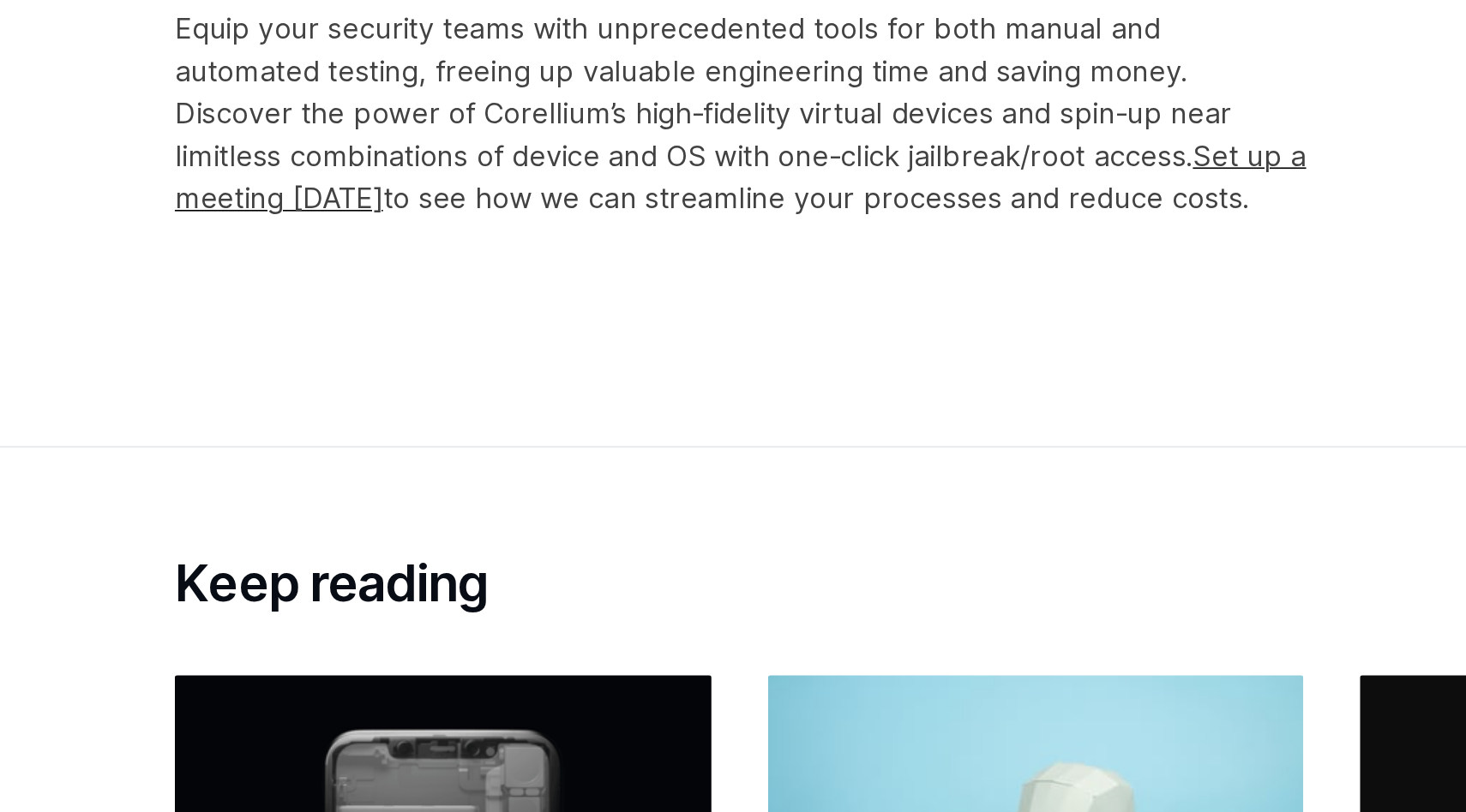
scroll to position [11530, 0]
